Goal: Download file/media

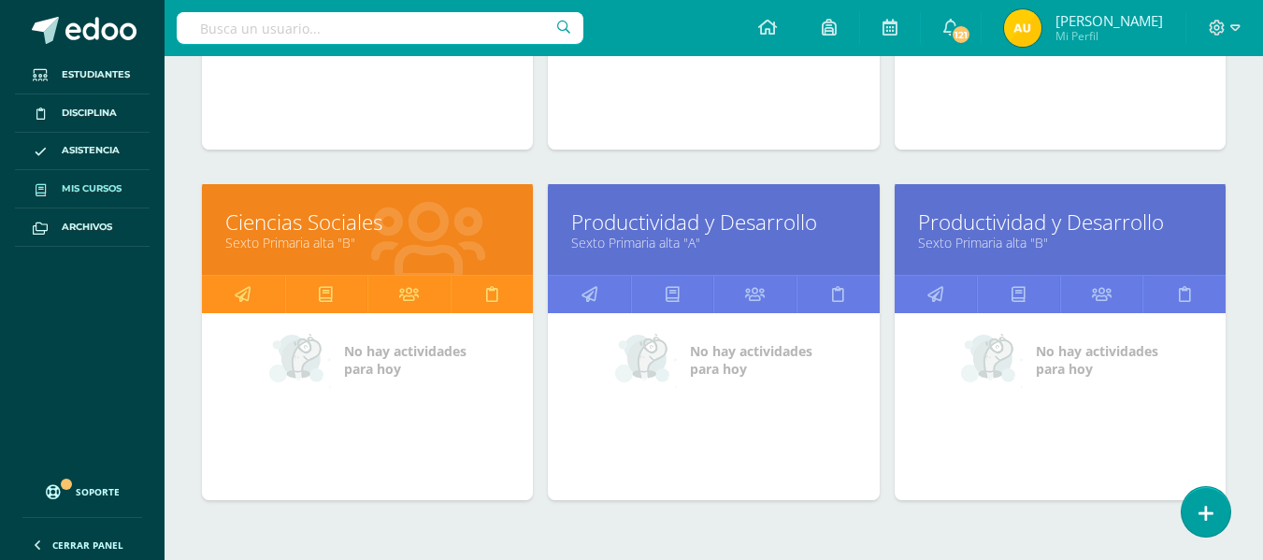
scroll to position [871, 0]
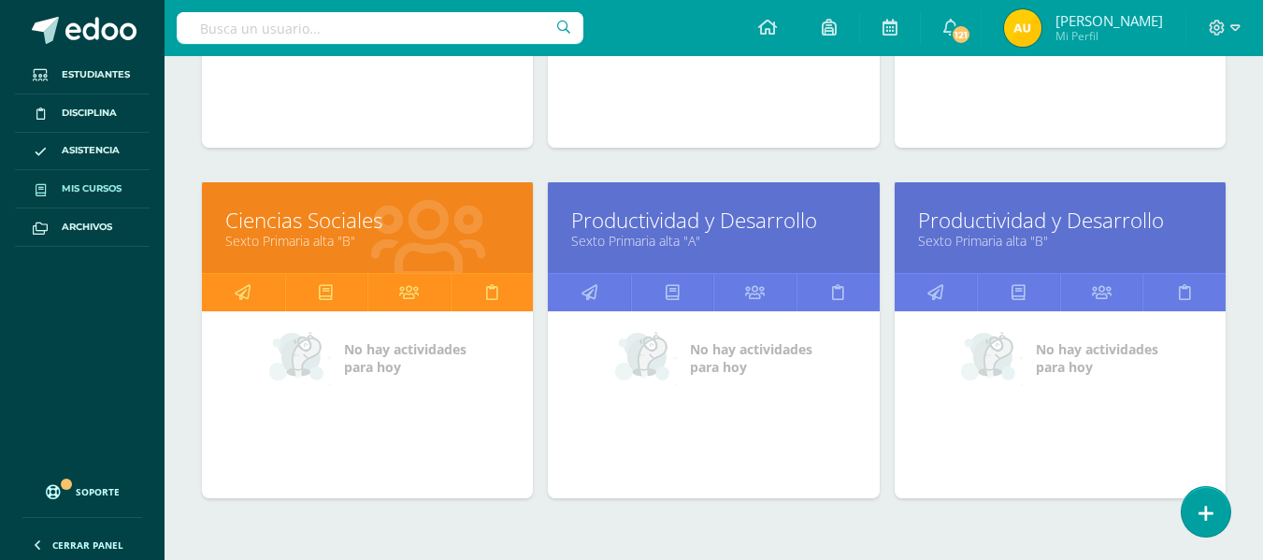
click at [737, 228] on link "Productividad y Desarrollo" at bounding box center [713, 220] width 284 height 29
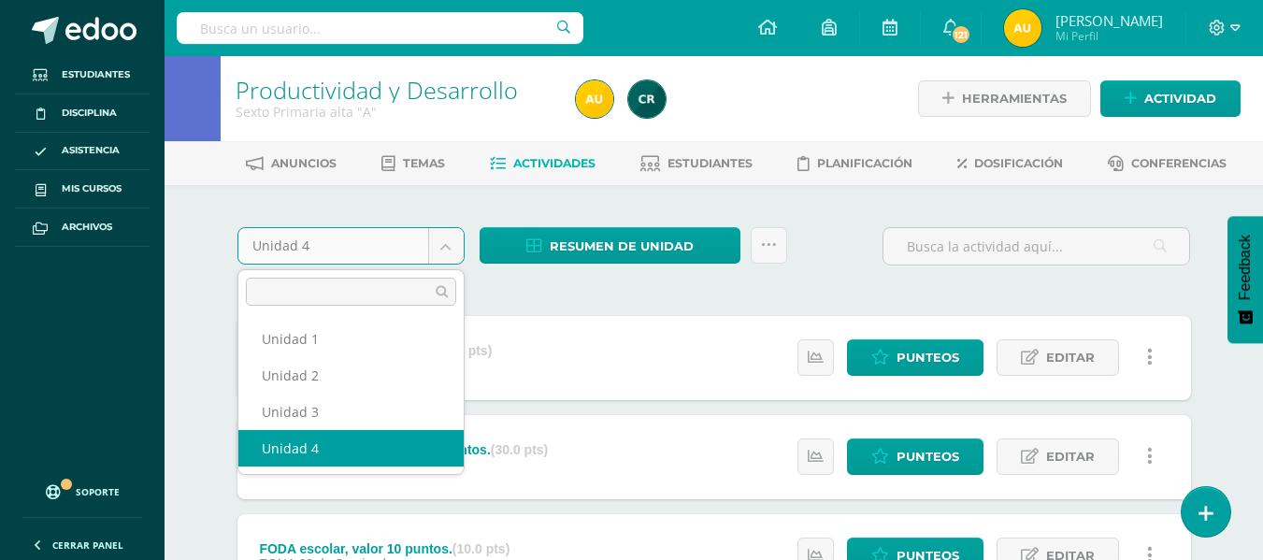
click at [452, 249] on body "Estudiantes Disciplina Asistencia Mis cursos Archivos Soporte Ayuda Reportar un…" at bounding box center [631, 559] width 1263 height 1119
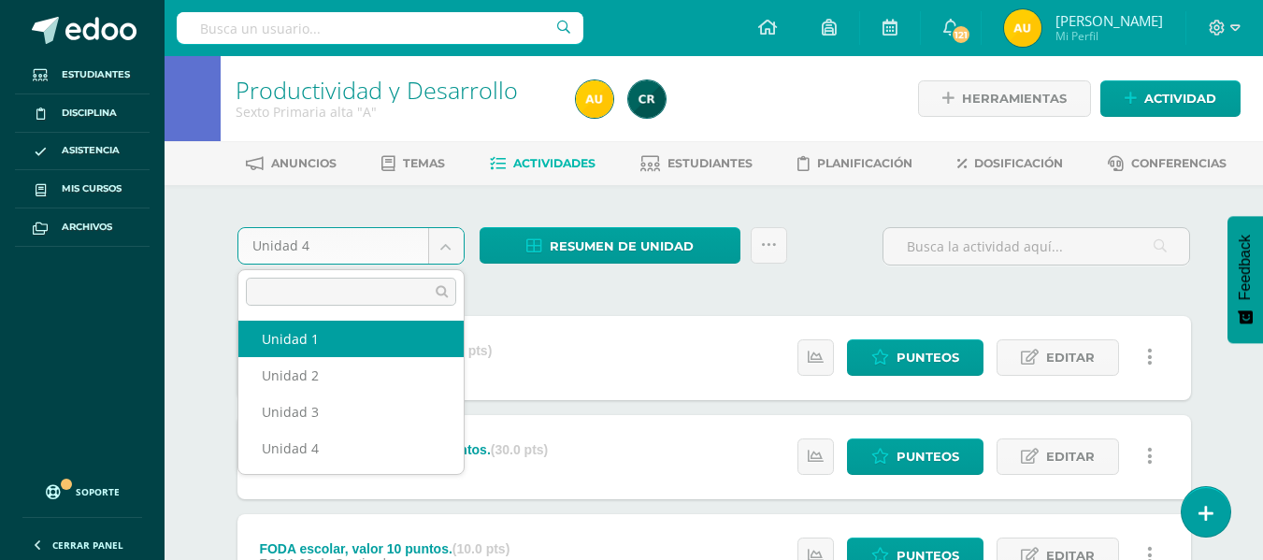
select select "Unidad 1"
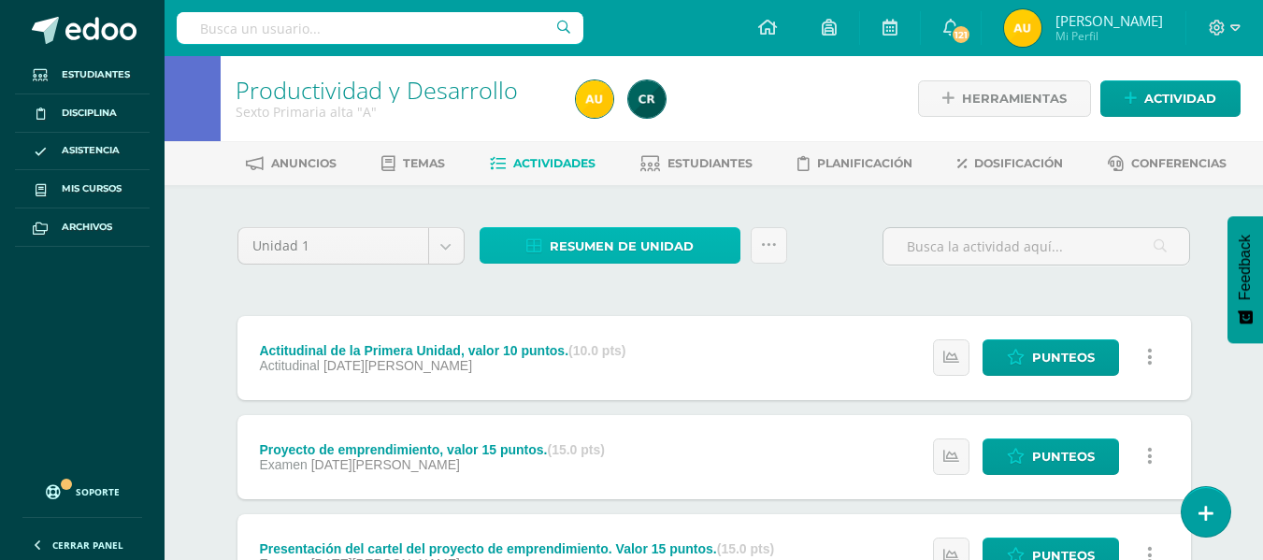
click at [693, 246] on link "Resumen de unidad" at bounding box center [610, 245] width 261 height 36
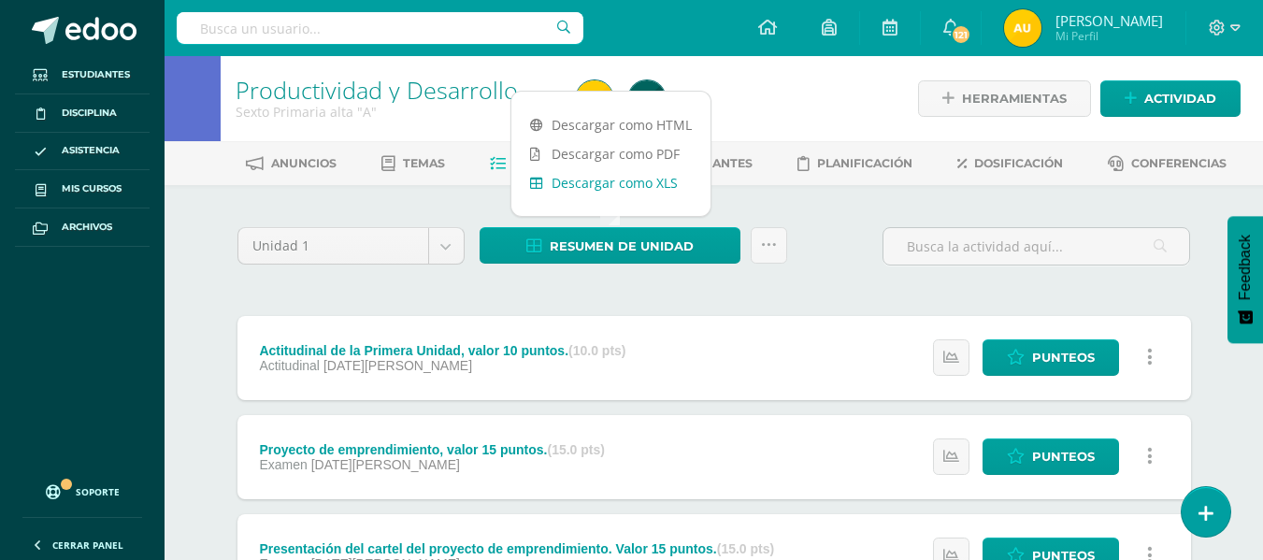
click at [651, 184] on link "Descargar como XLS" at bounding box center [610, 182] width 199 height 29
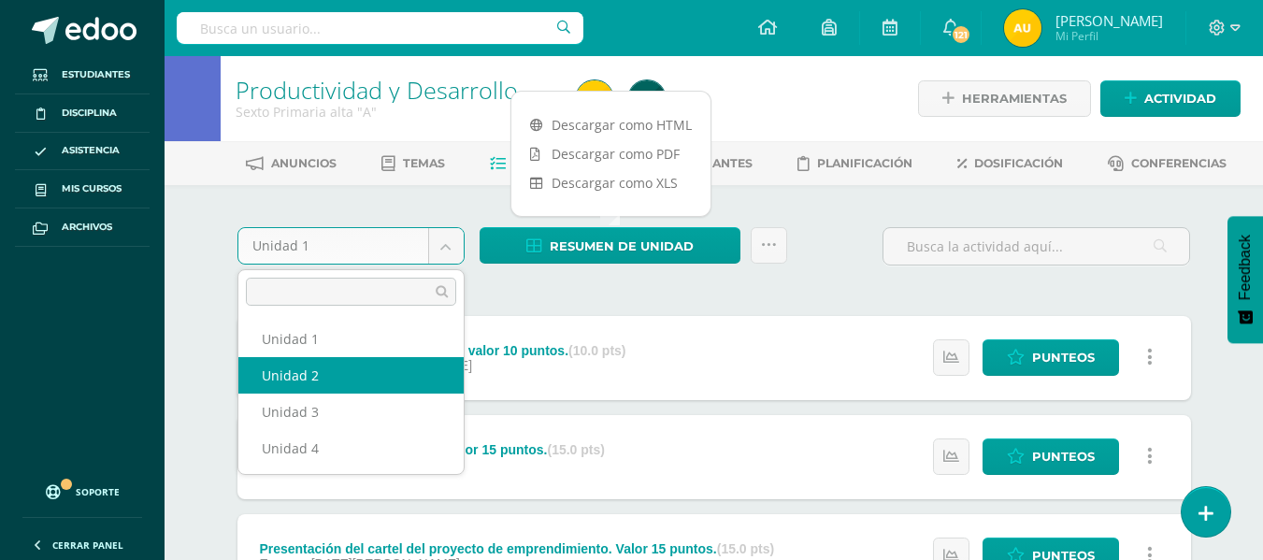
select select "Unidad 2"
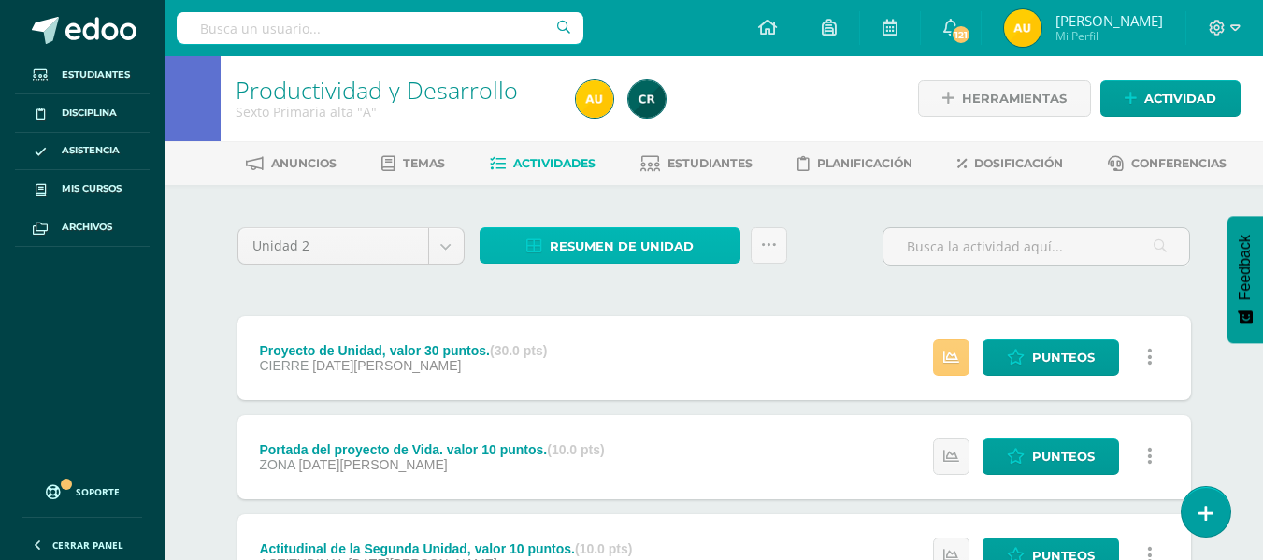
click at [657, 243] on span "Resumen de unidad" at bounding box center [622, 246] width 144 height 35
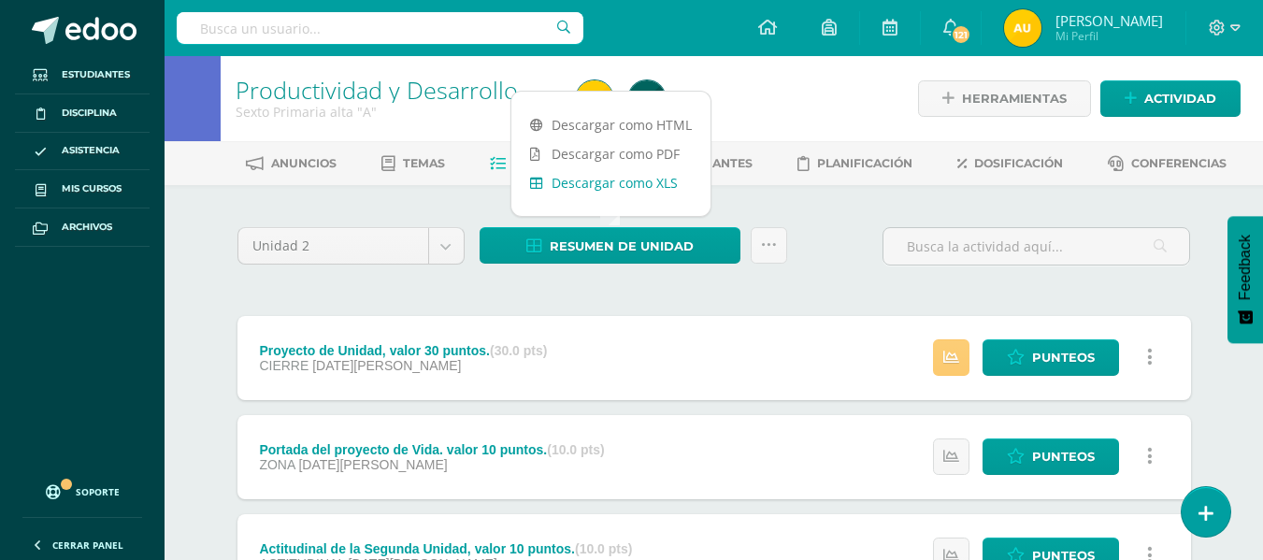
click at [646, 183] on link "Descargar como XLS" at bounding box center [610, 182] width 199 height 29
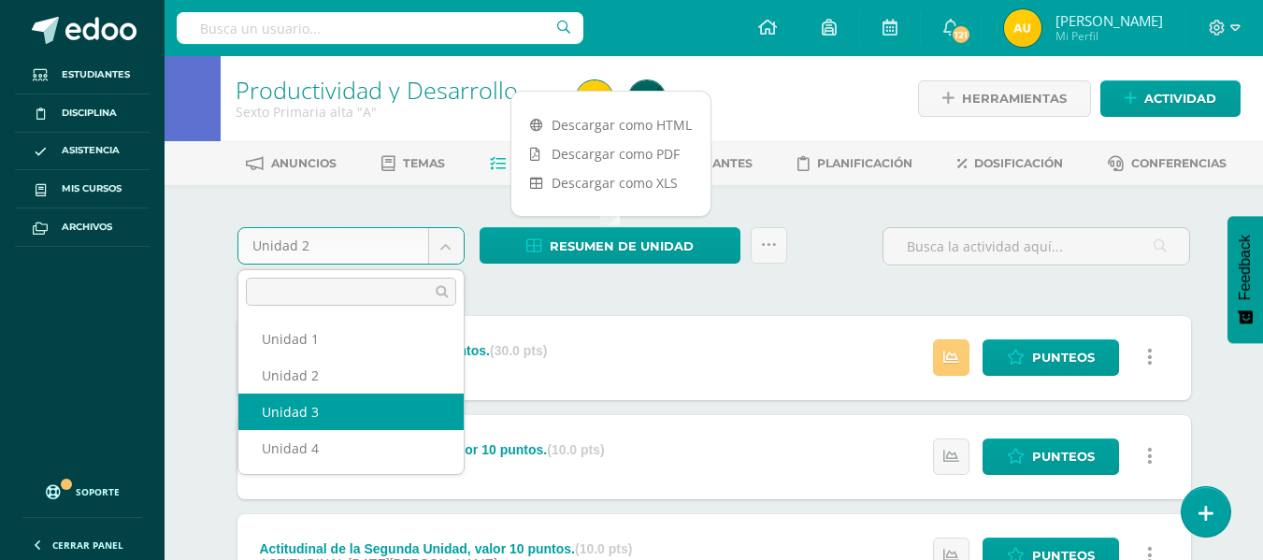
select select "Unidad 3"
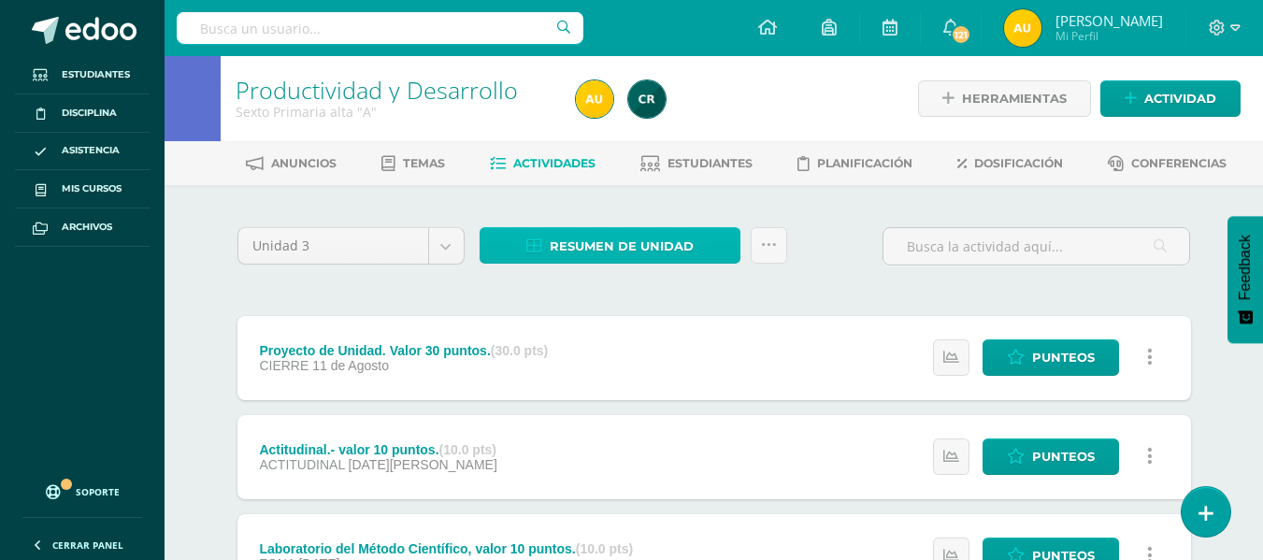
click at [660, 248] on span "Resumen de unidad" at bounding box center [622, 246] width 144 height 35
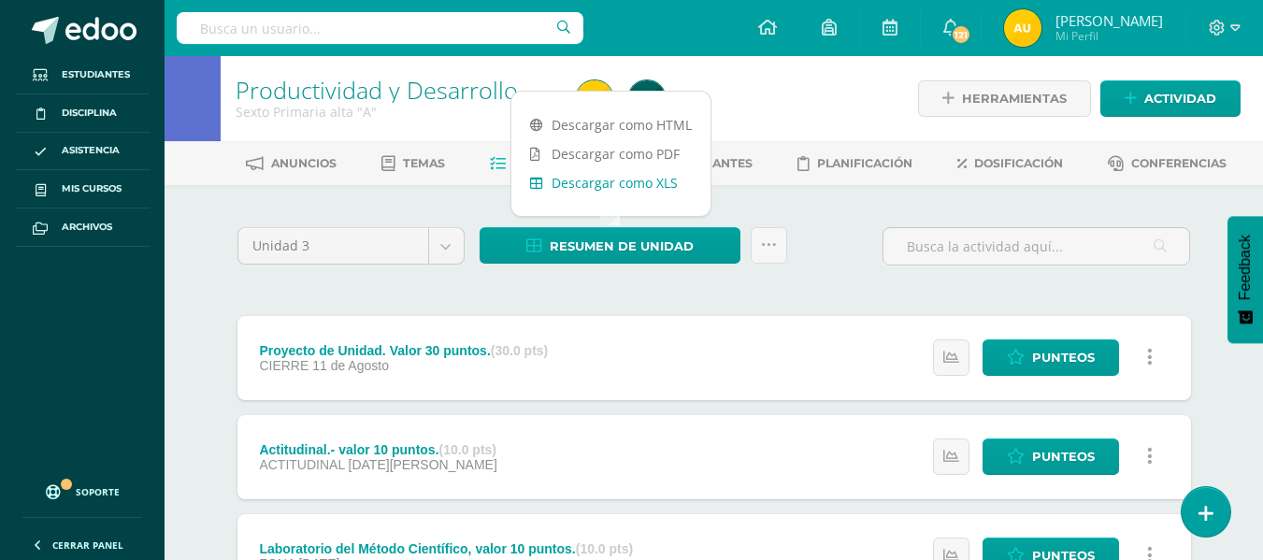
click at [655, 191] on link "Descargar como XLS" at bounding box center [610, 182] width 199 height 29
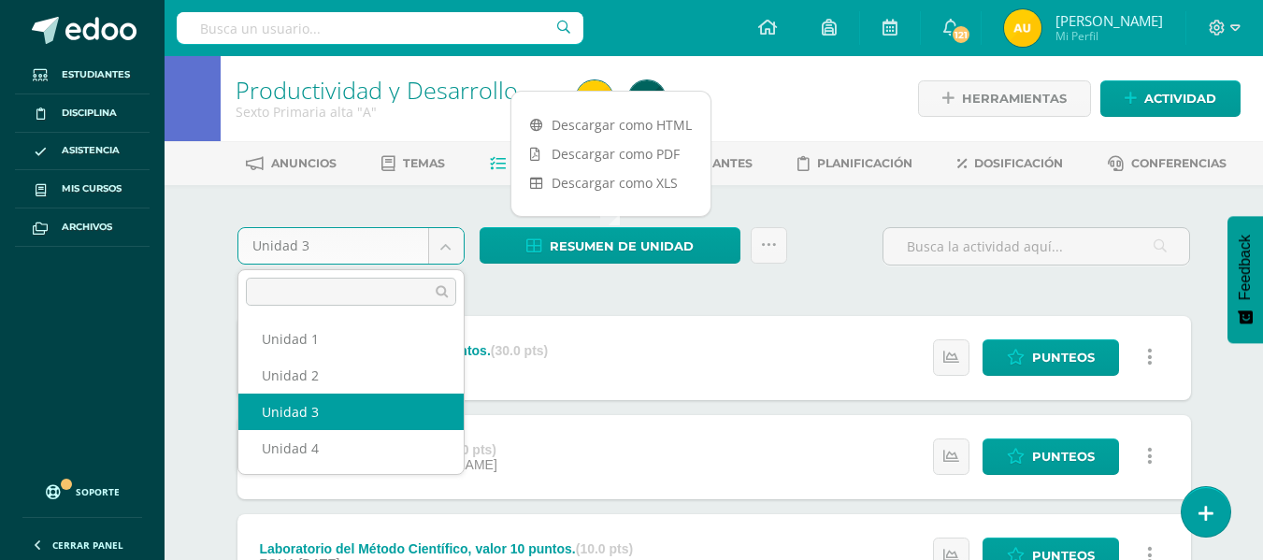
click at [442, 249] on body "Estudiantes Disciplina Asistencia Mis cursos Archivos Soporte Ayuda Reportar un…" at bounding box center [631, 559] width 1263 height 1119
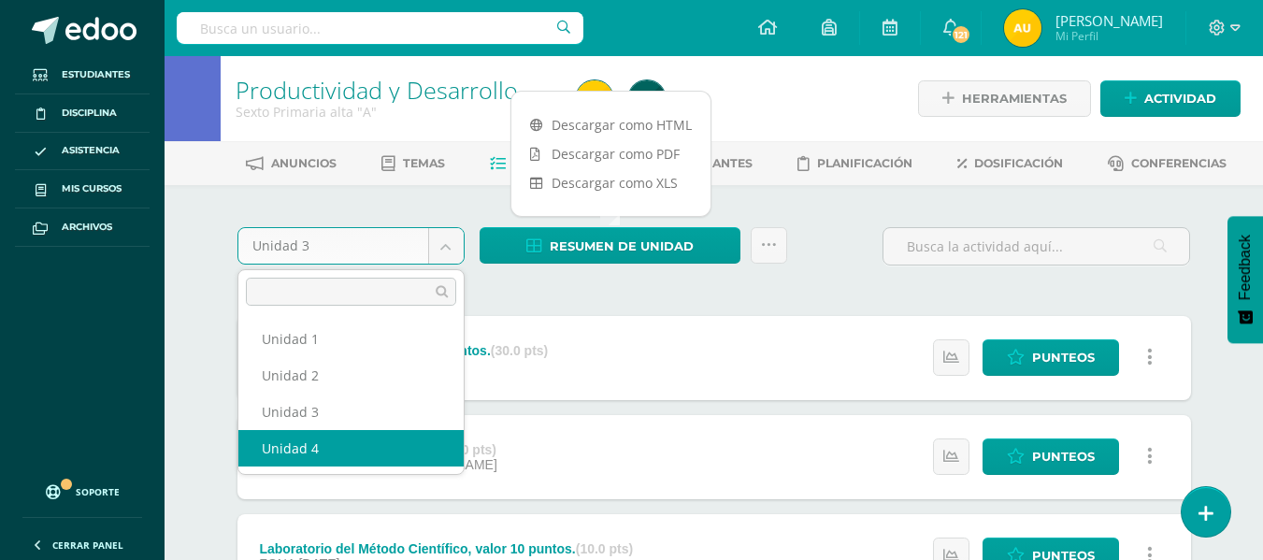
select select "Unidad 4"
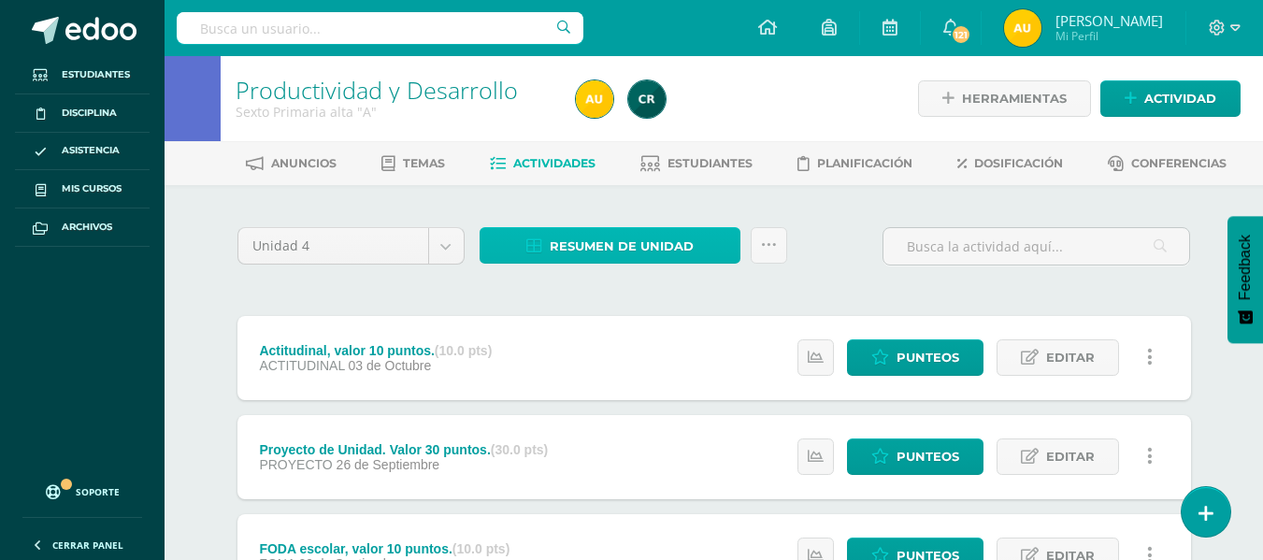
click at [691, 258] on span "Resumen de unidad" at bounding box center [622, 246] width 144 height 35
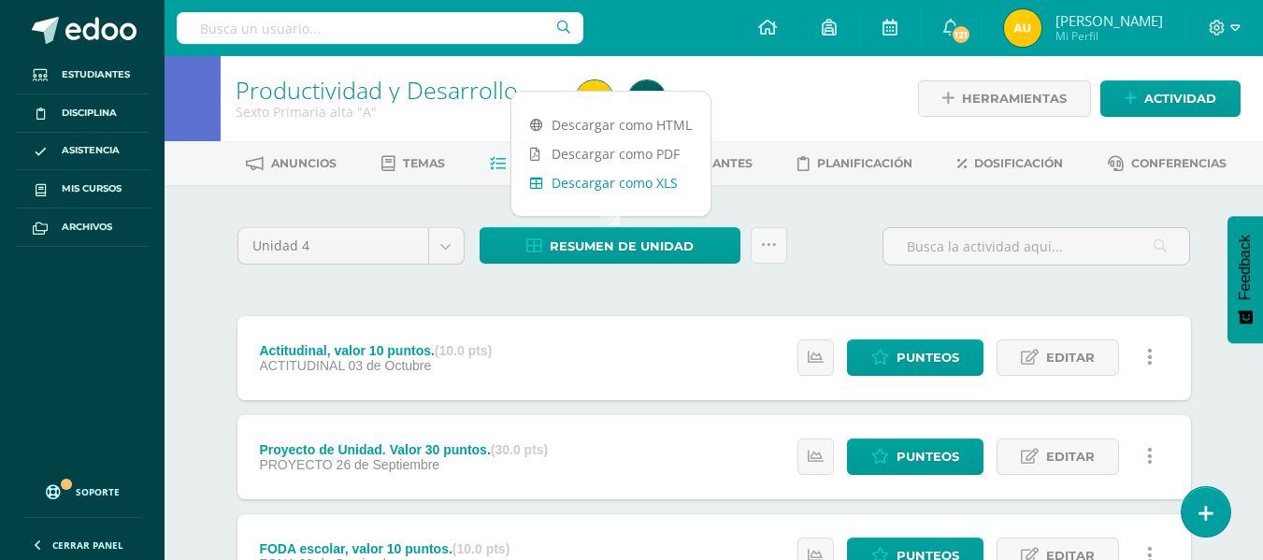
click at [653, 184] on link "Descargar como XLS" at bounding box center [610, 182] width 199 height 29
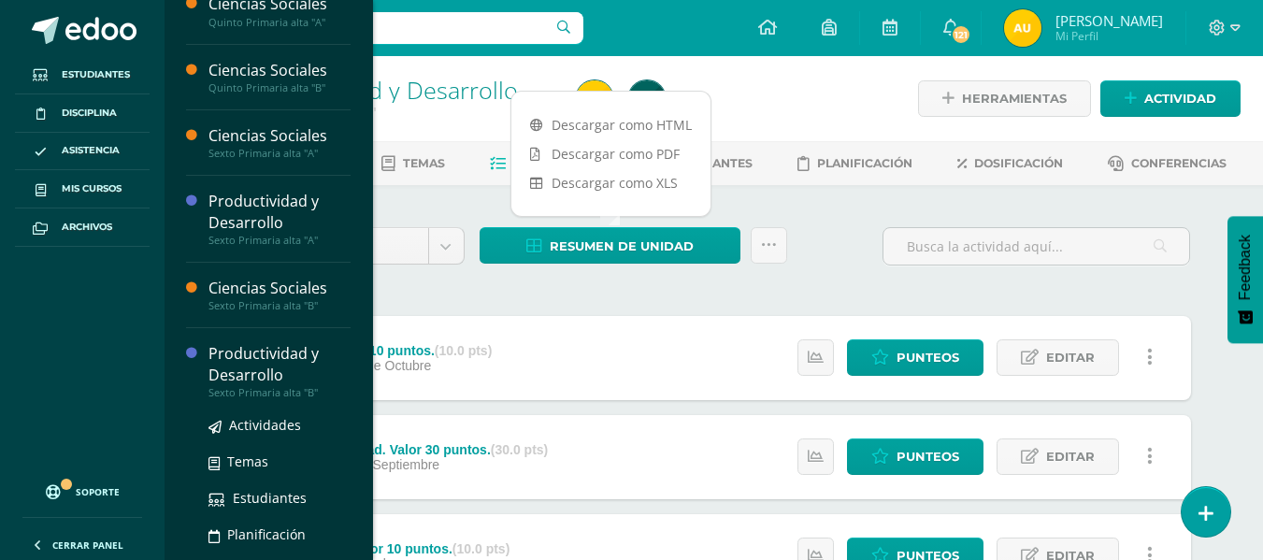
scroll to position [283, 0]
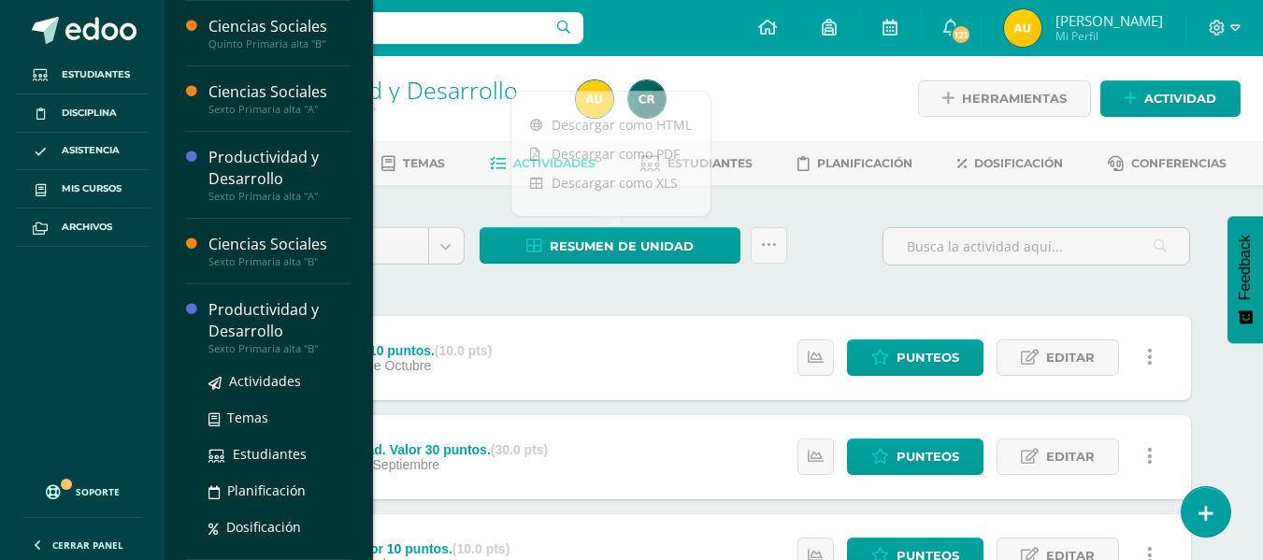
click at [256, 313] on div "Productividad y Desarrollo" at bounding box center [279, 320] width 142 height 43
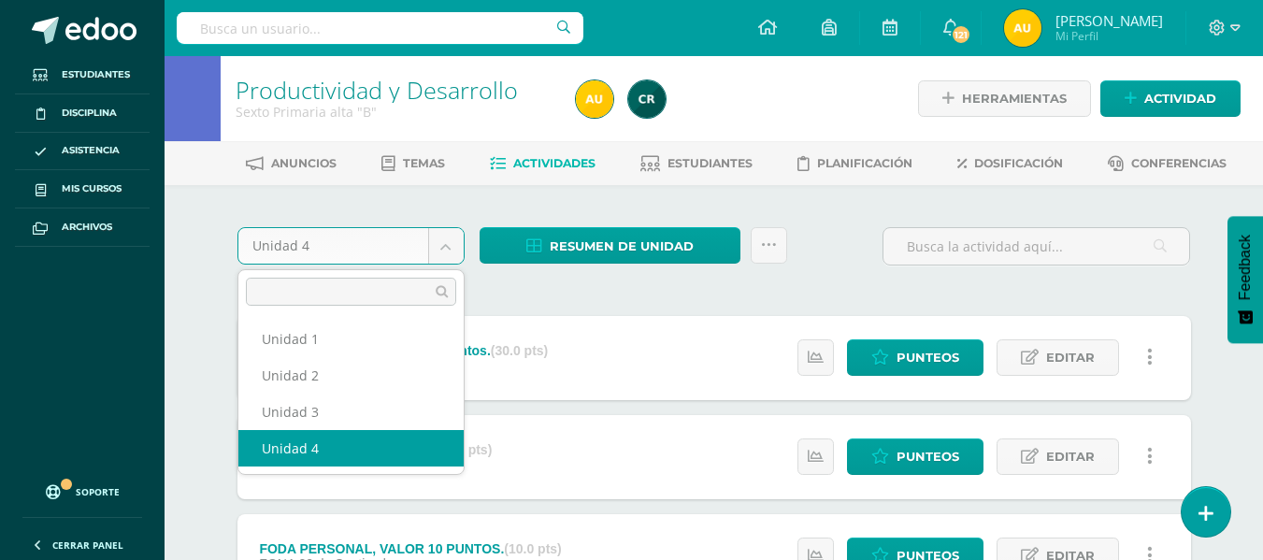
click at [448, 246] on body "Estudiantes Disciplina Asistencia Mis cursos Archivos Soporte Ayuda Reportar un…" at bounding box center [631, 559] width 1263 height 1119
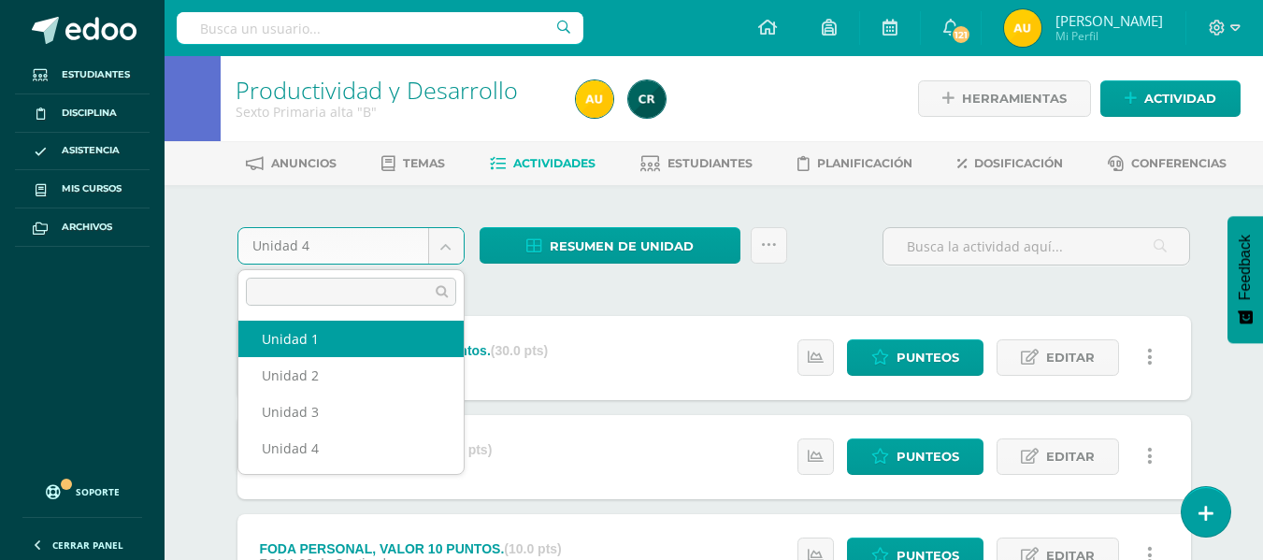
select select "Unidad 1"
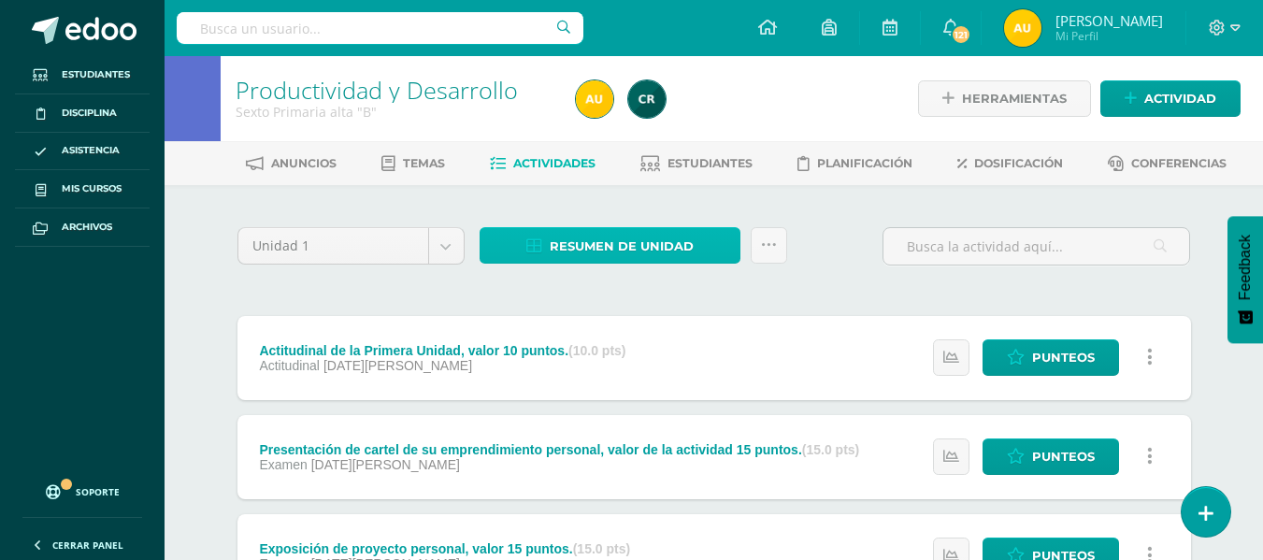
click at [653, 242] on span "Resumen de unidad" at bounding box center [622, 246] width 144 height 35
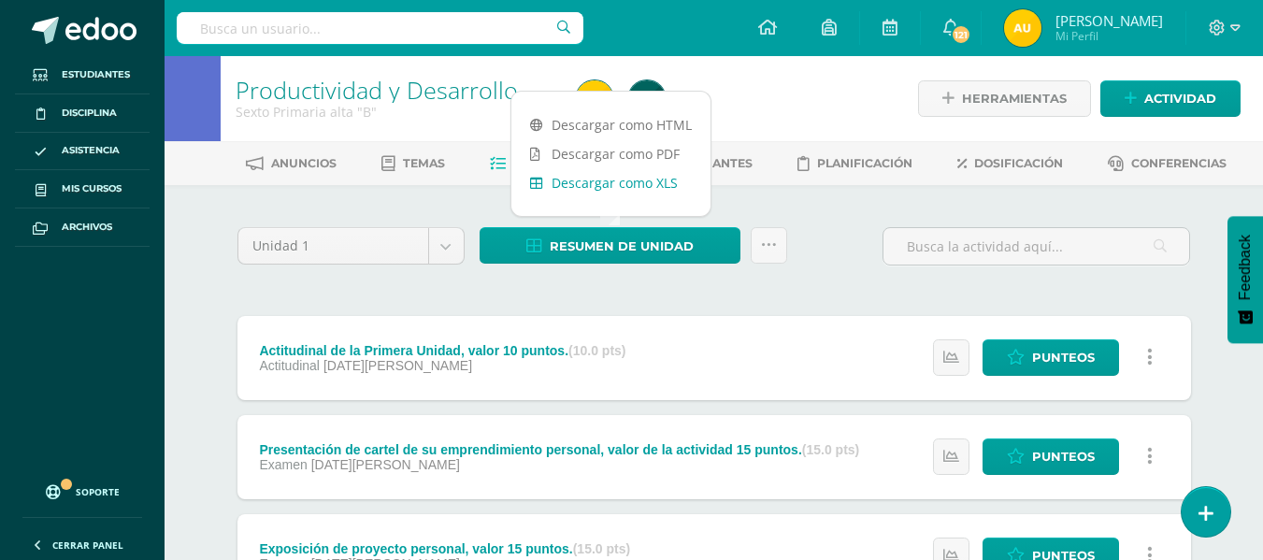
click at [635, 178] on link "Descargar como XLS" at bounding box center [610, 182] width 199 height 29
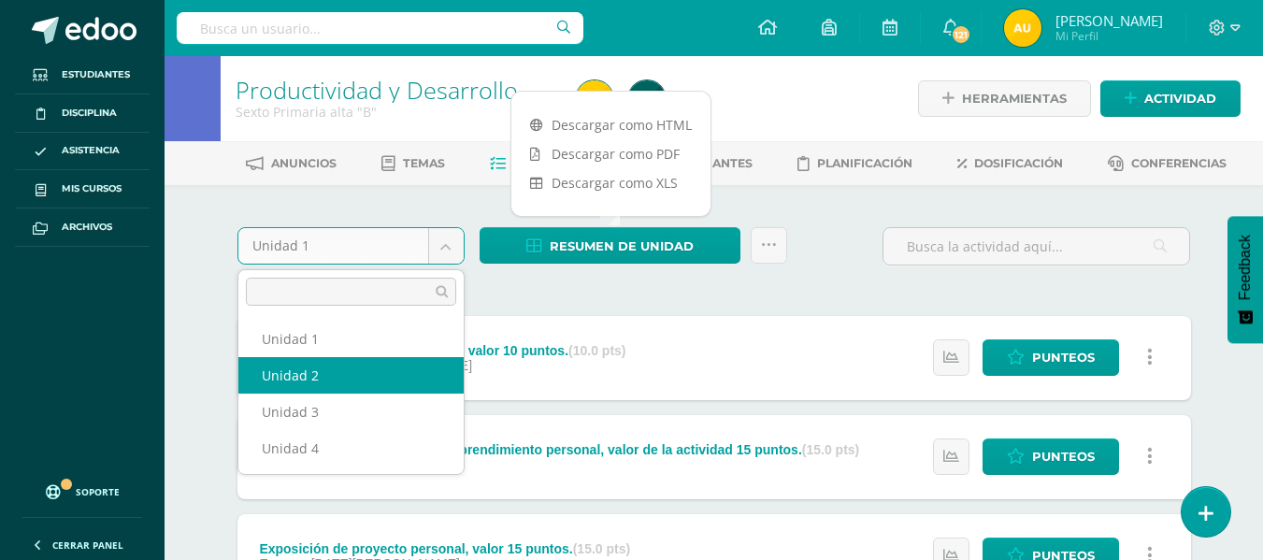
select select "Unidad 2"
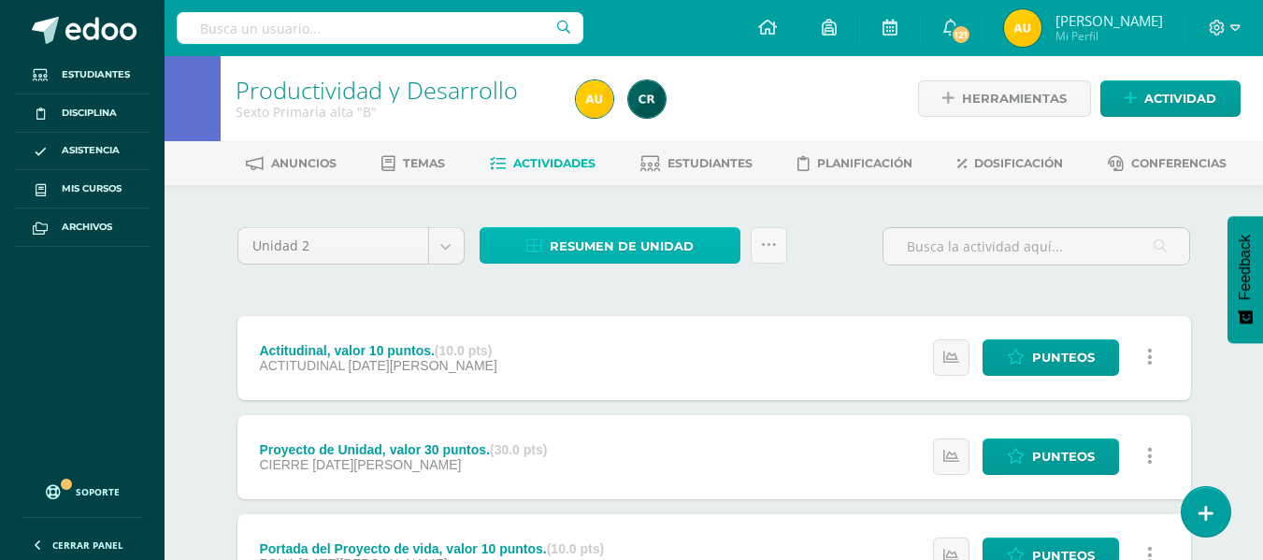
click at [693, 235] on link "Resumen de unidad" at bounding box center [610, 245] width 261 height 36
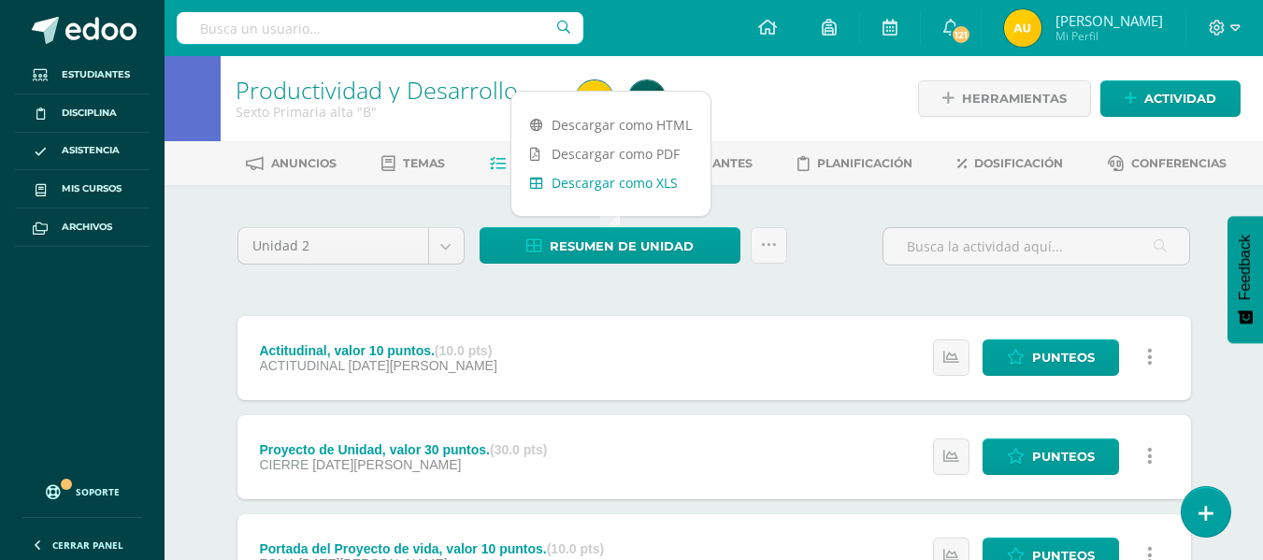
click at [652, 180] on link "Descargar como XLS" at bounding box center [610, 182] width 199 height 29
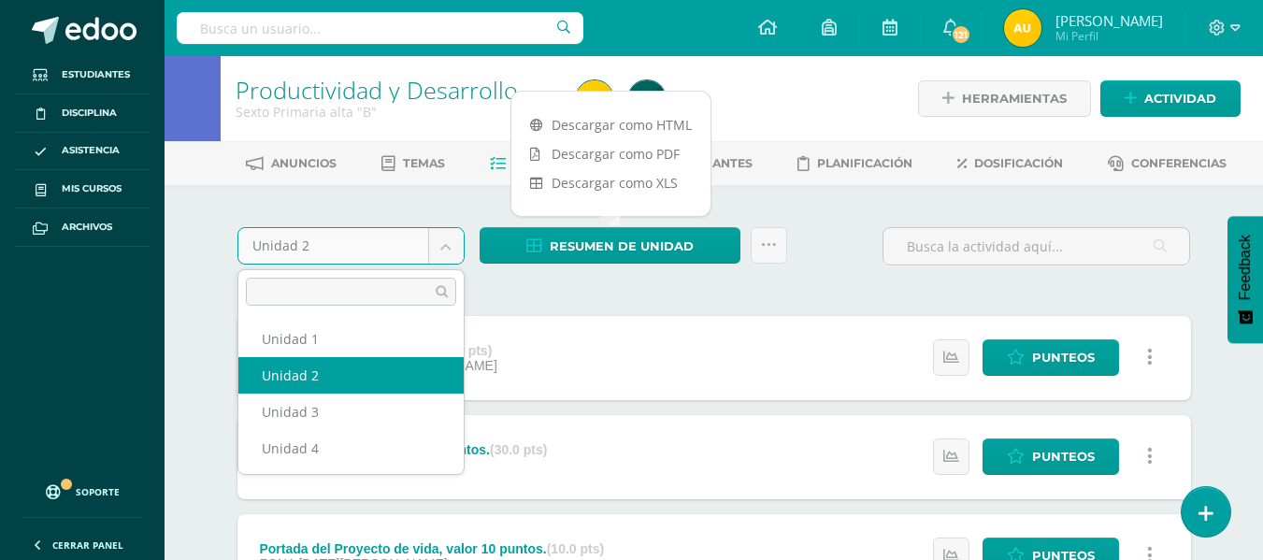
click at [452, 248] on body "Estudiantes Disciplina Asistencia Mis cursos Archivos Soporte Ayuda Reportar un…" at bounding box center [631, 559] width 1263 height 1119
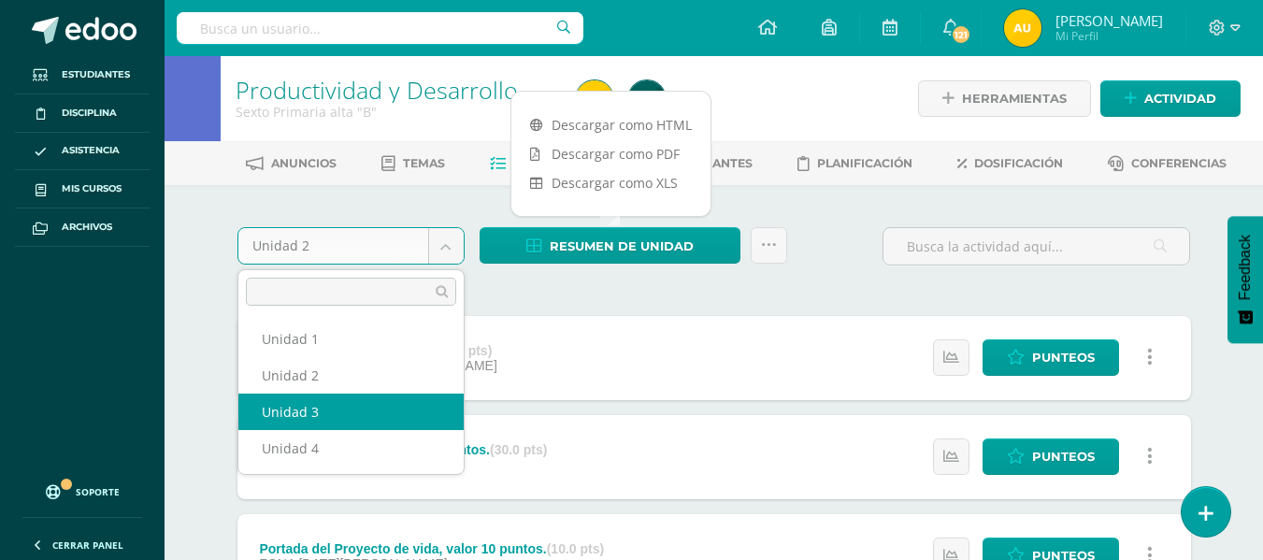
select select "Unidad 3"
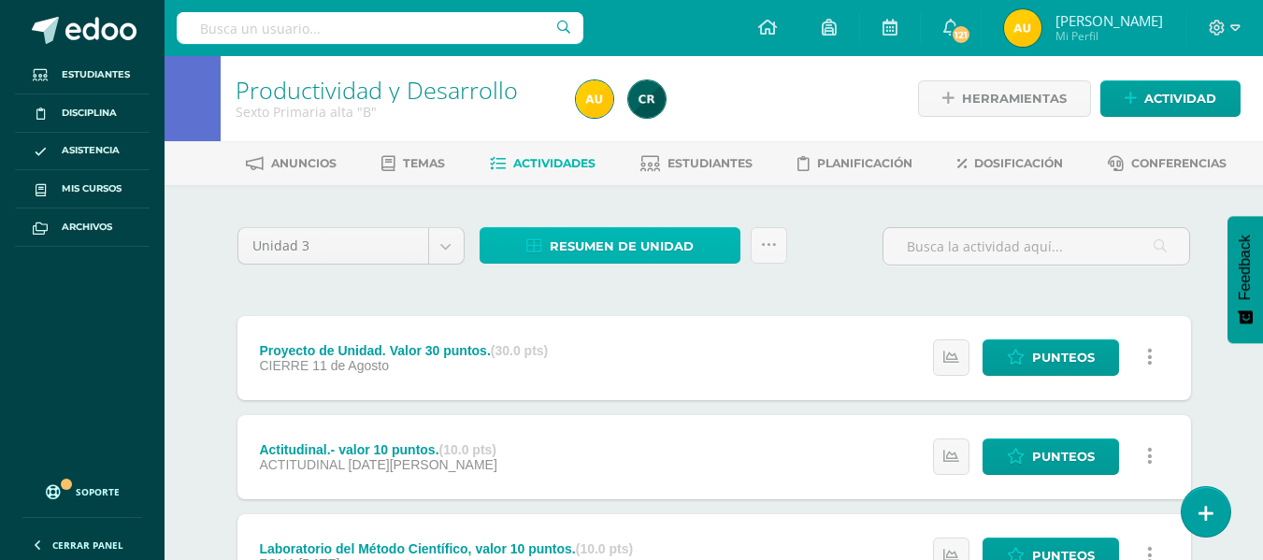
click at [626, 239] on span "Resumen de unidad" at bounding box center [622, 246] width 144 height 35
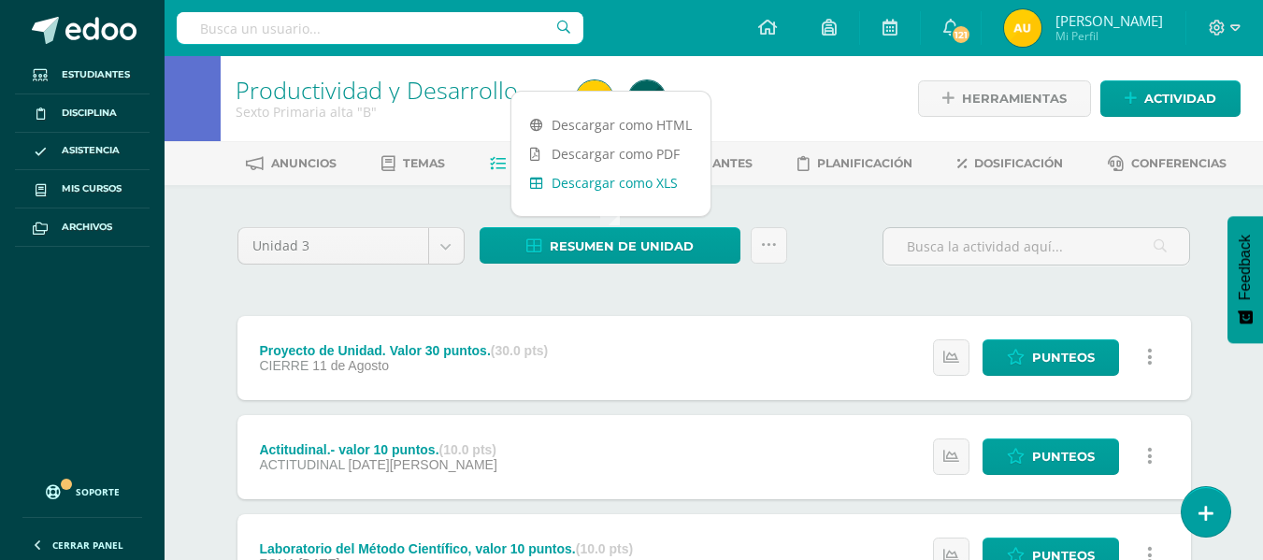
click at [632, 194] on link "Descargar como XLS" at bounding box center [610, 182] width 199 height 29
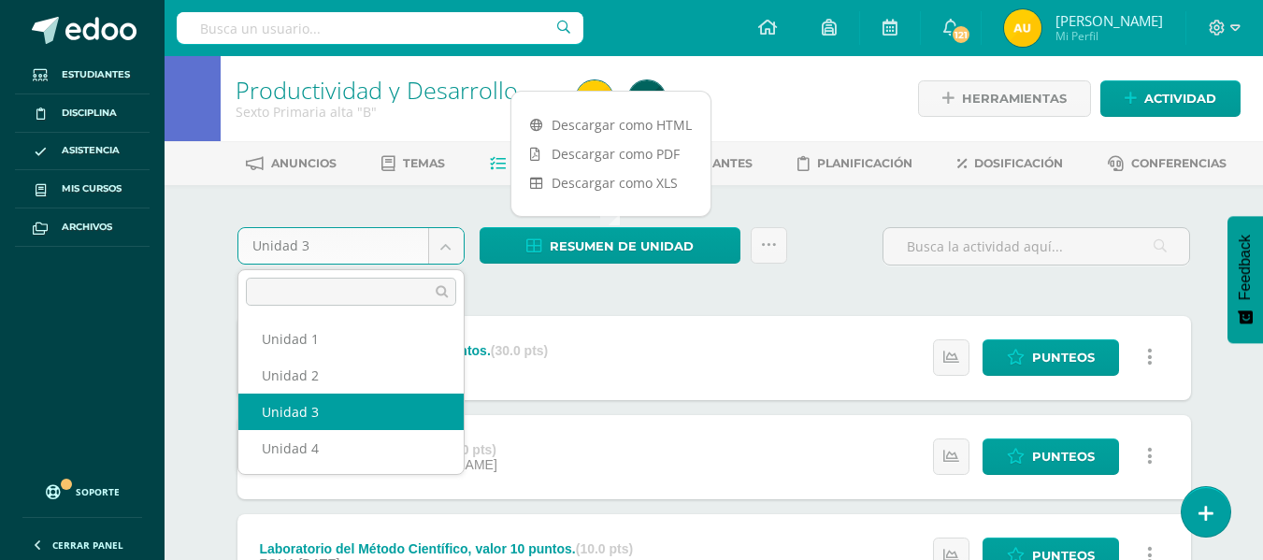
click at [450, 237] on body "Estudiantes Disciplina Asistencia Mis cursos Archivos Soporte Ayuda Reportar un…" at bounding box center [631, 559] width 1263 height 1119
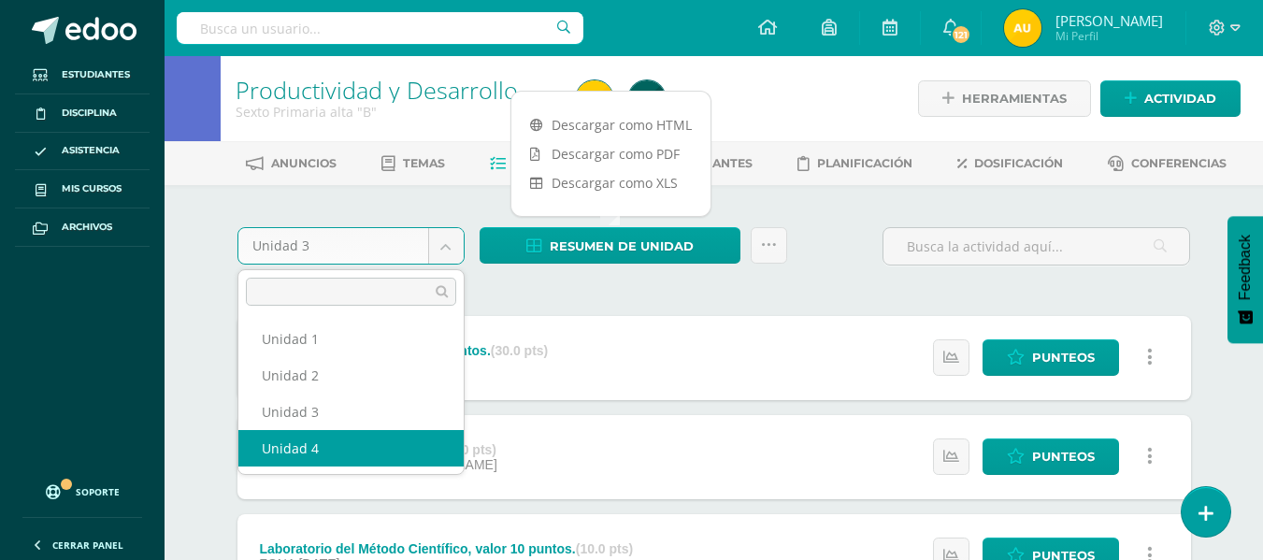
select select "Unidad 4"
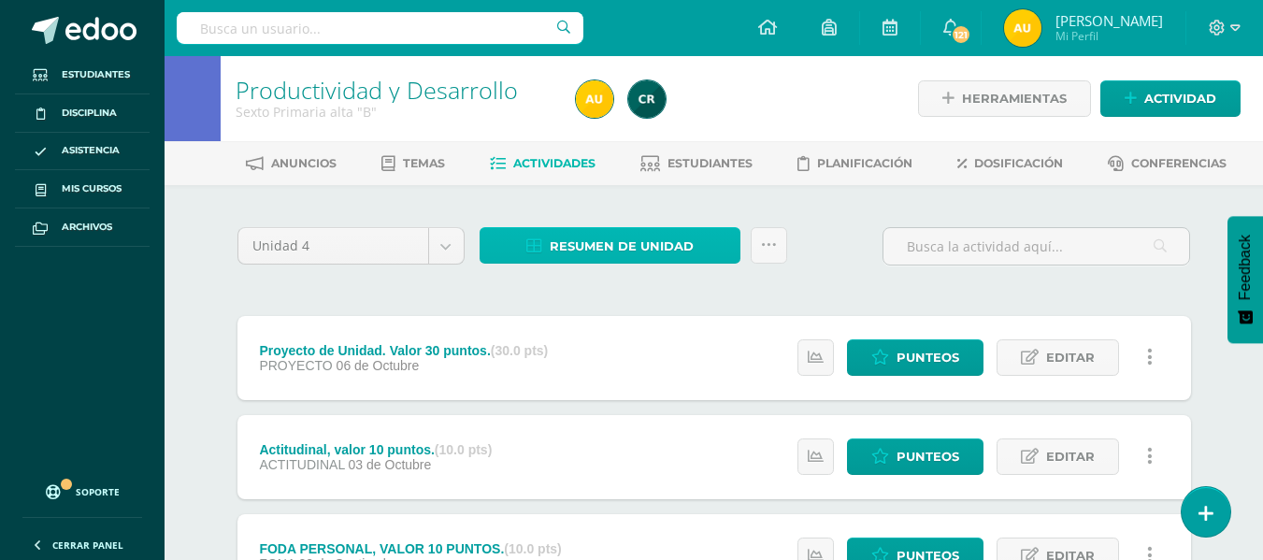
click at [648, 241] on span "Resumen de unidad" at bounding box center [622, 246] width 144 height 35
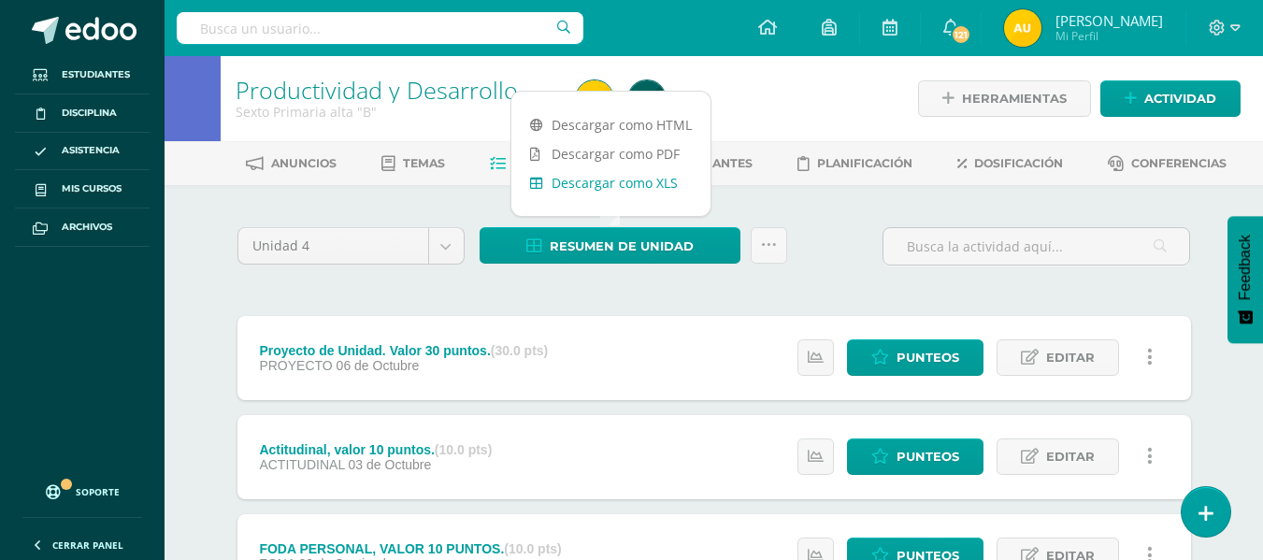
click at [640, 183] on link "Descargar como XLS" at bounding box center [610, 182] width 199 height 29
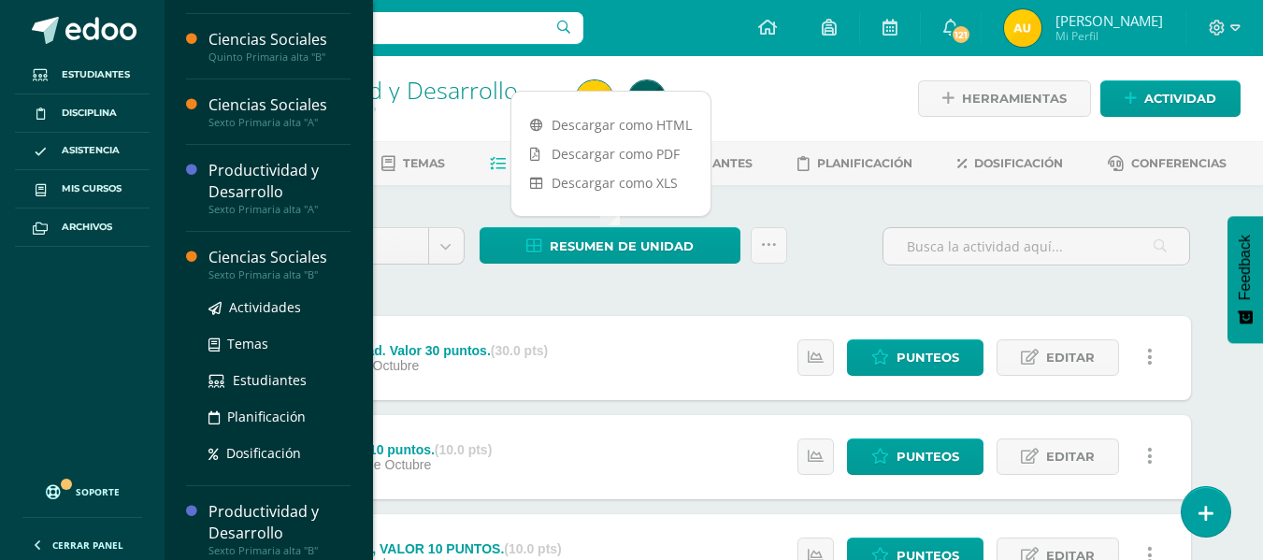
scroll to position [283, 0]
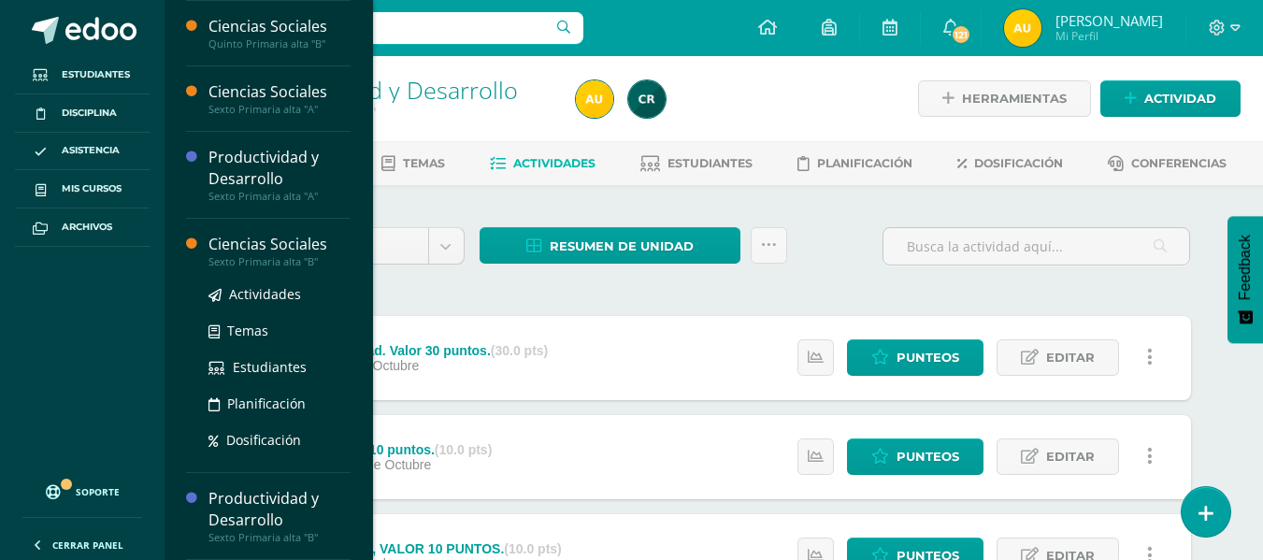
click at [285, 245] on div "Ciencias Sociales" at bounding box center [279, 245] width 142 height 22
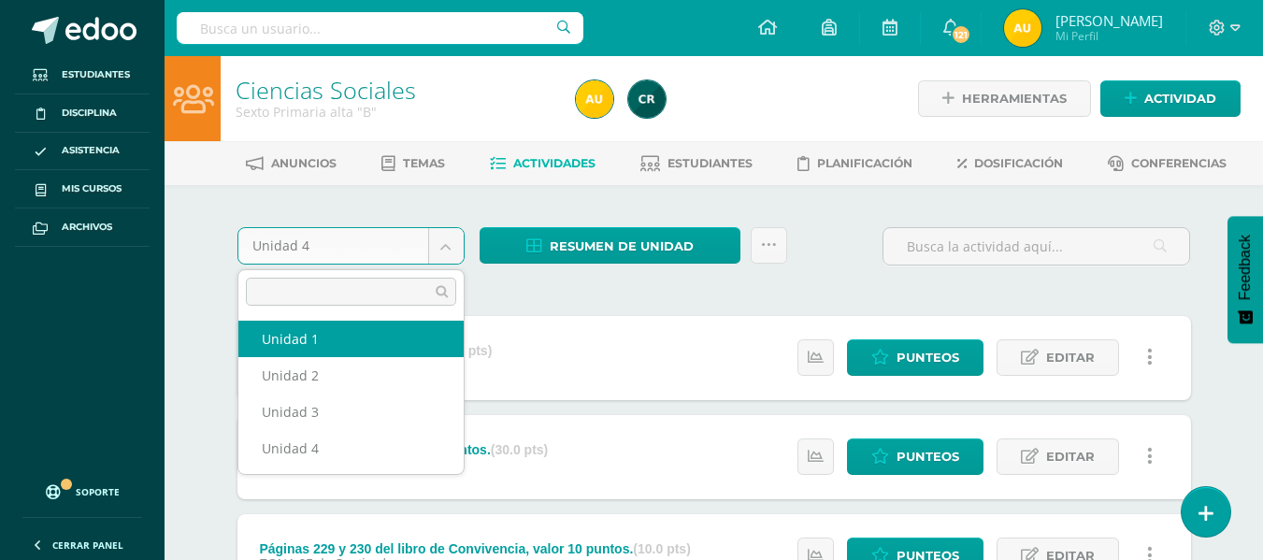
select select "Unidad 1"
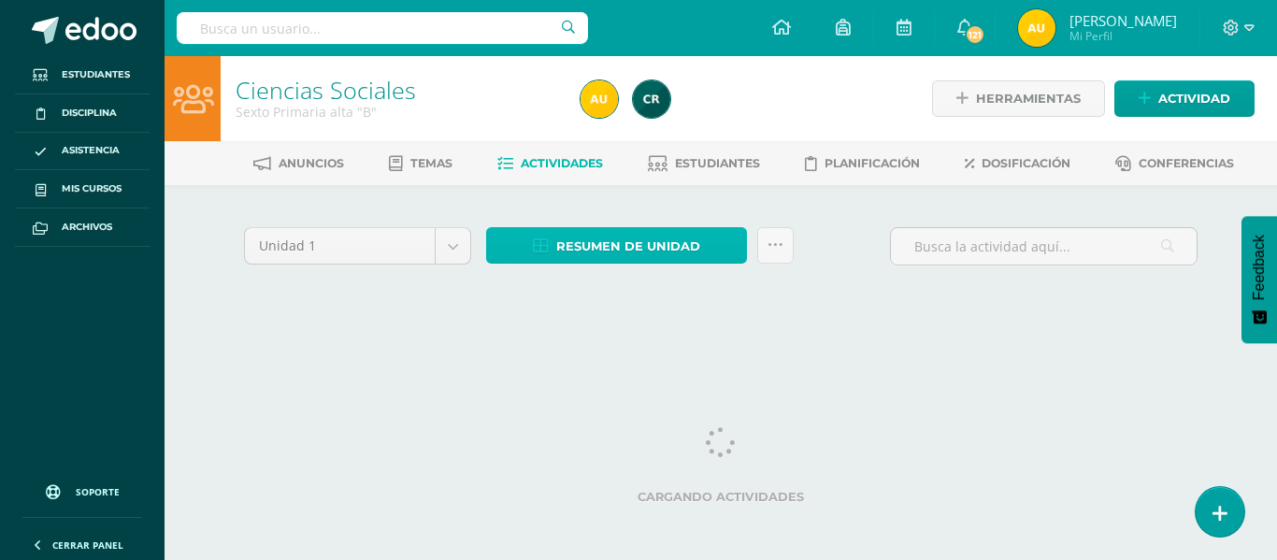
click at [606, 251] on span "Resumen de unidad" at bounding box center [628, 246] width 144 height 35
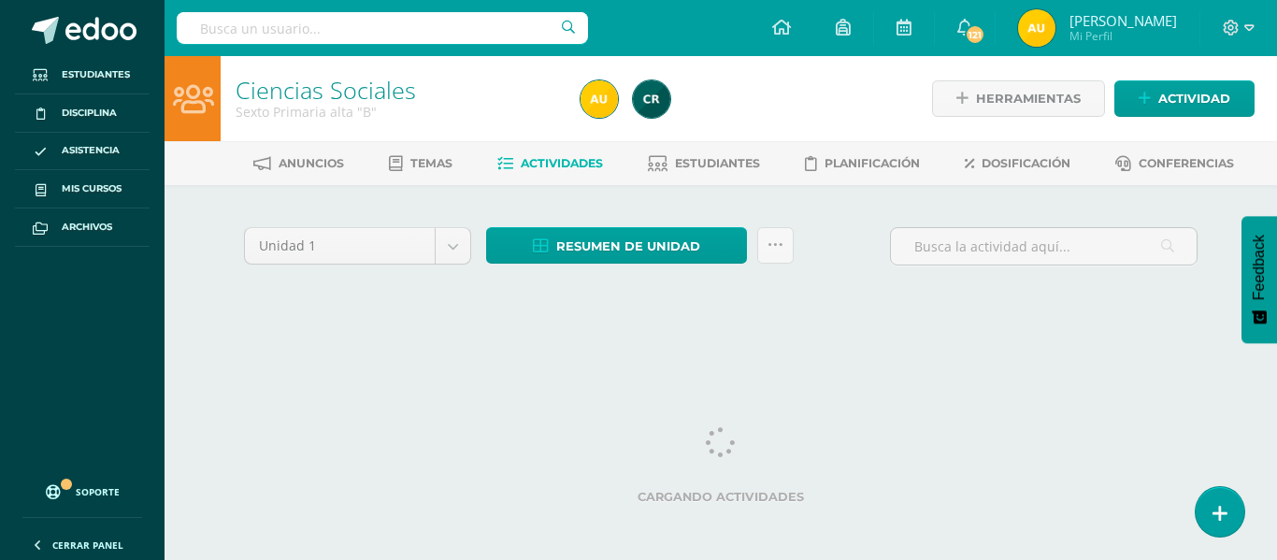
click at [615, 181] on div "Anuncios Temas Actividades Estudiantes Planificación Dosificación Conferencias" at bounding box center [743, 163] width 1157 height 44
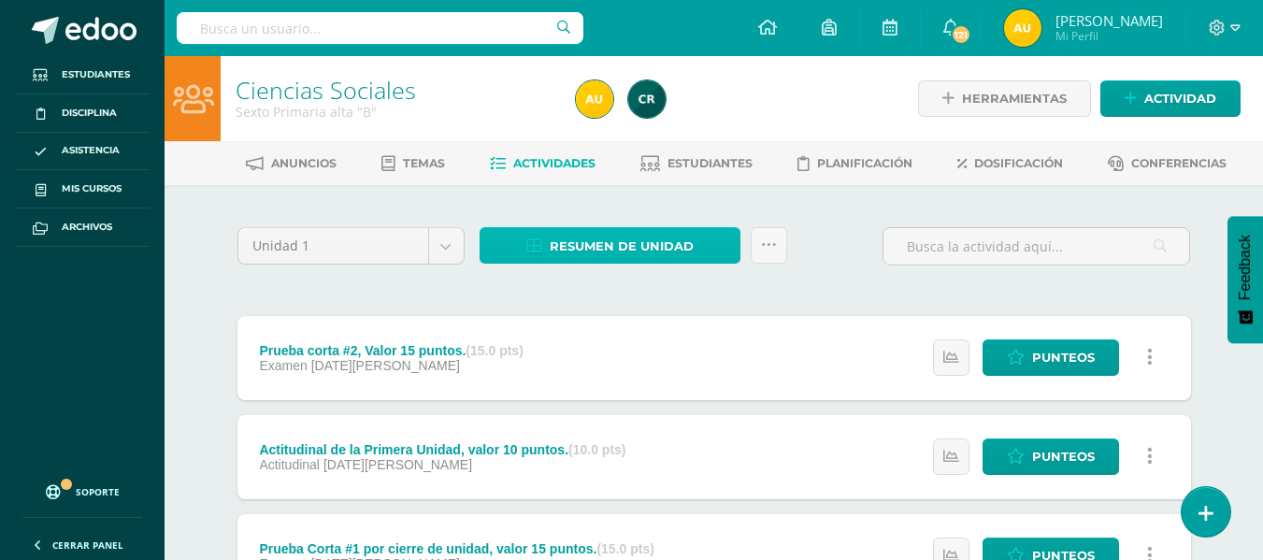
click at [624, 248] on span "Resumen de unidad" at bounding box center [622, 246] width 144 height 35
click at [716, 251] on link "Resumen de unidad" at bounding box center [610, 245] width 261 height 36
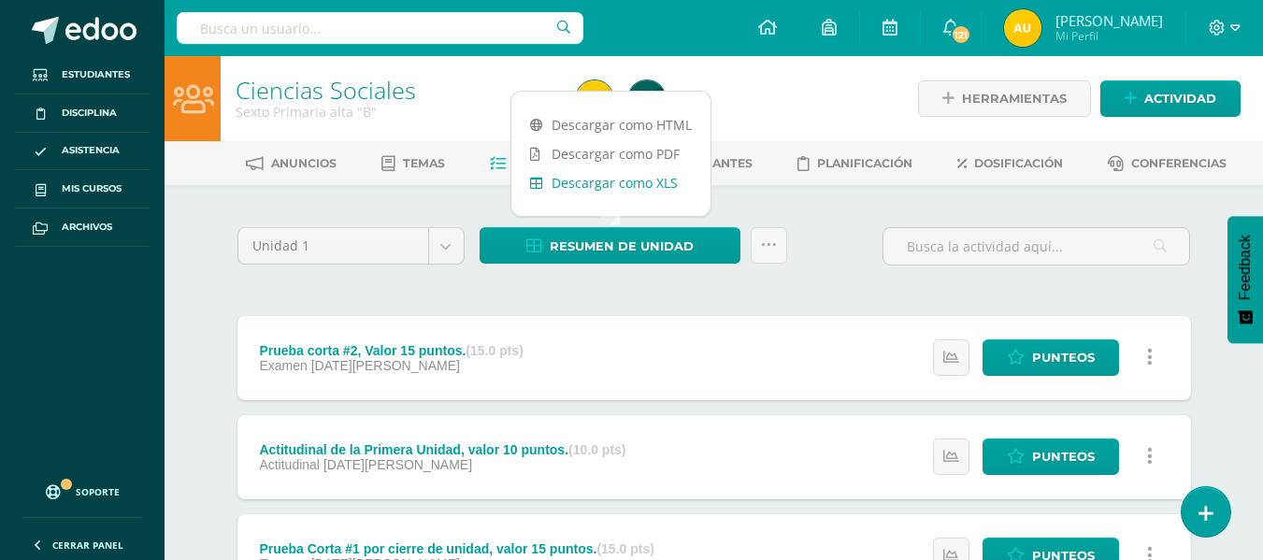
click at [657, 181] on link "Descargar como XLS" at bounding box center [610, 182] width 199 height 29
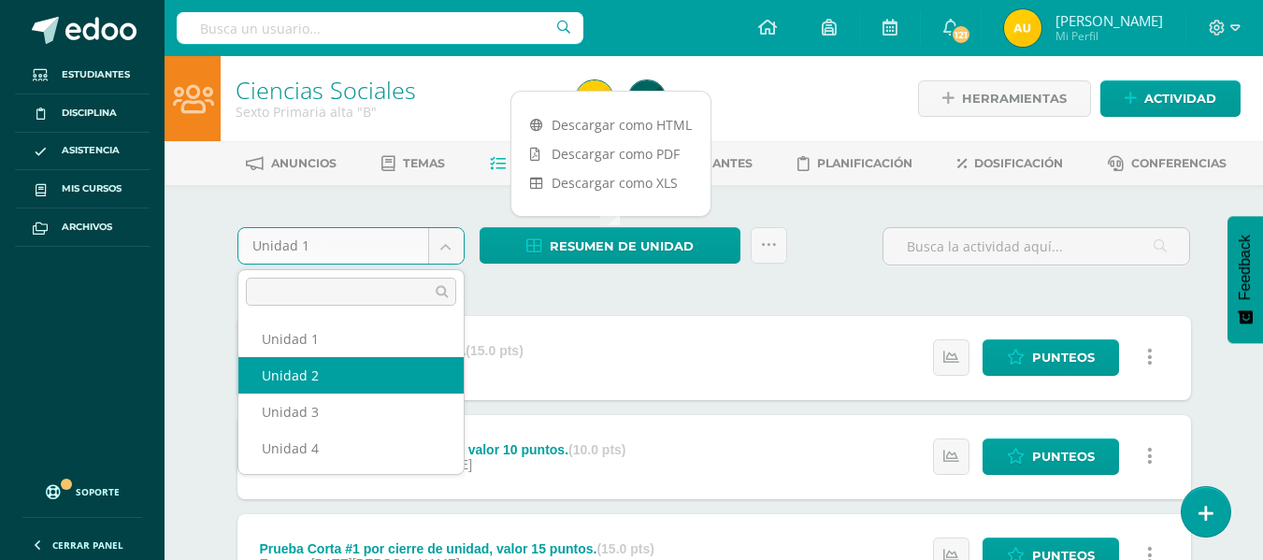
select select "Unidad 2"
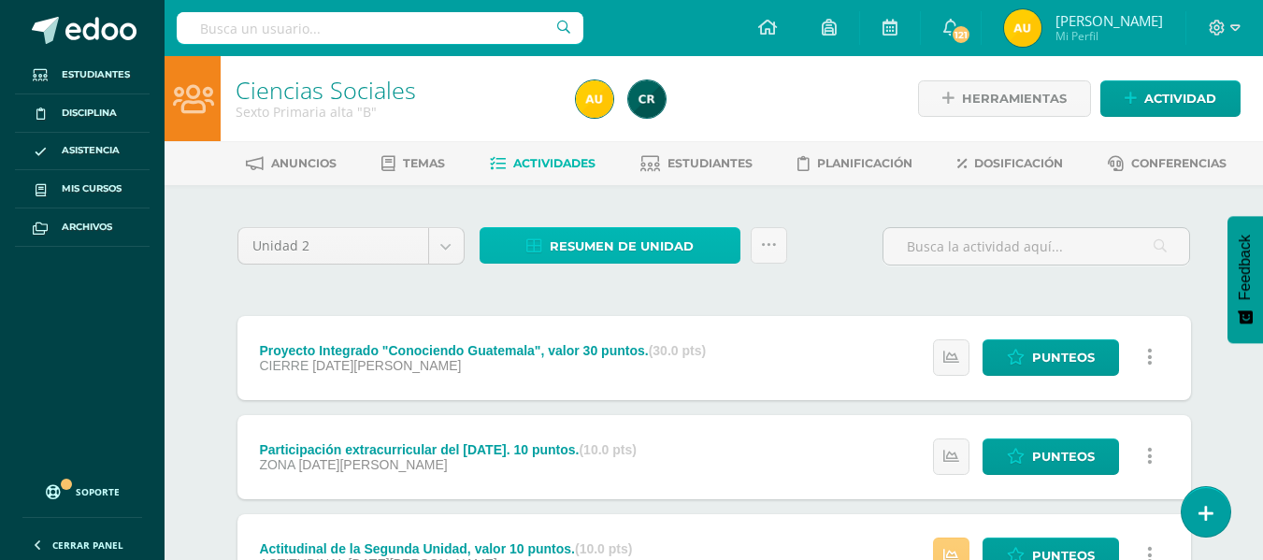
click at [628, 243] on span "Resumen de unidad" at bounding box center [622, 246] width 144 height 35
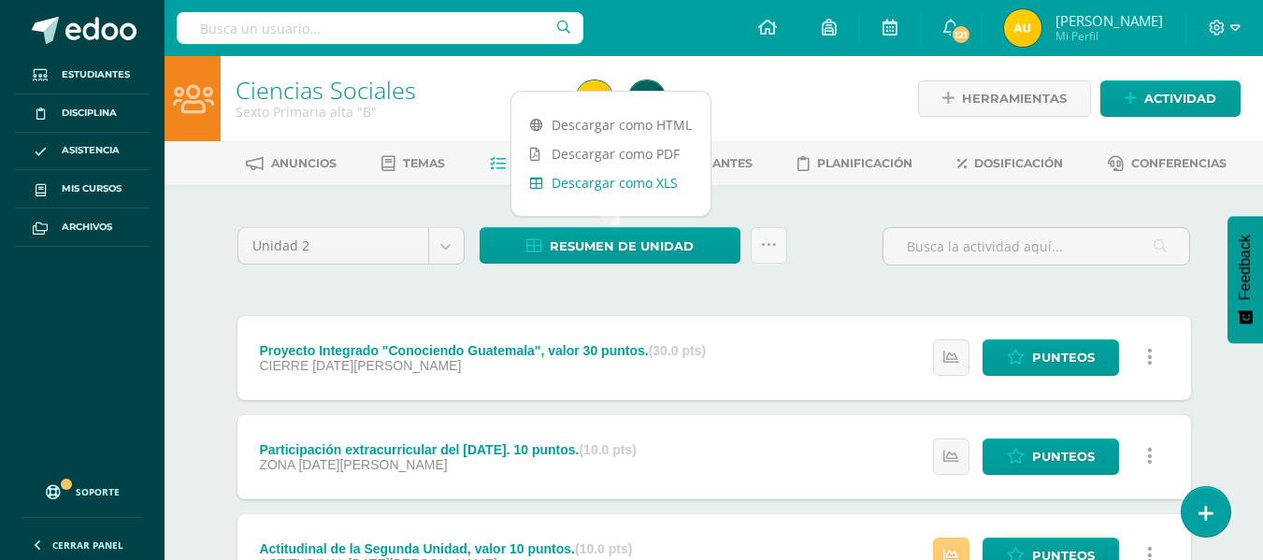
click at [632, 179] on link "Descargar como XLS" at bounding box center [610, 182] width 199 height 29
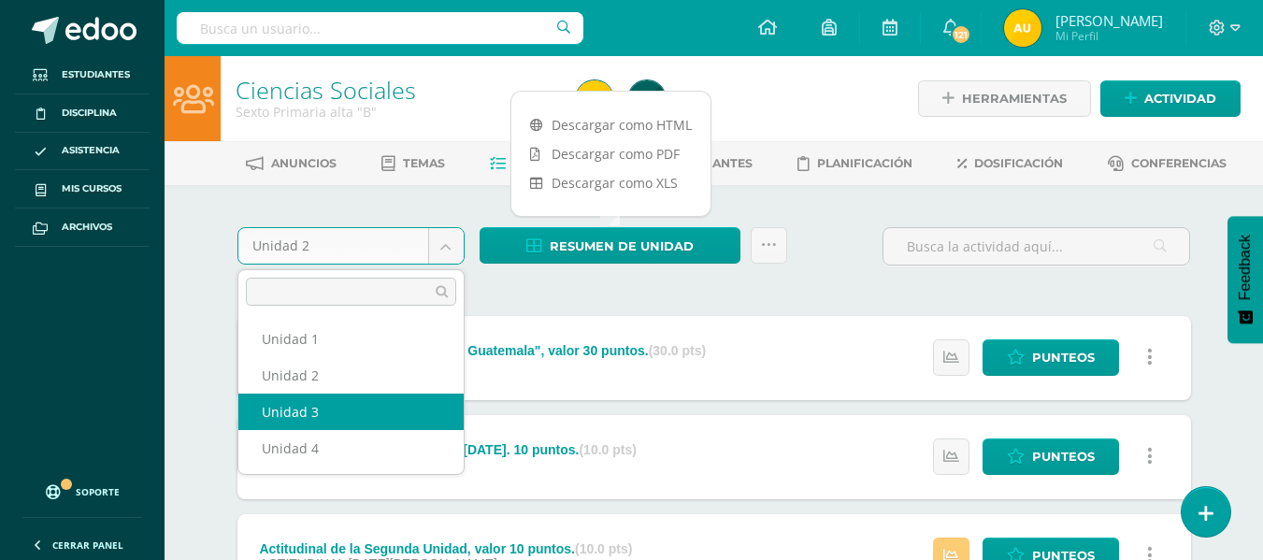
select select "Unidad 3"
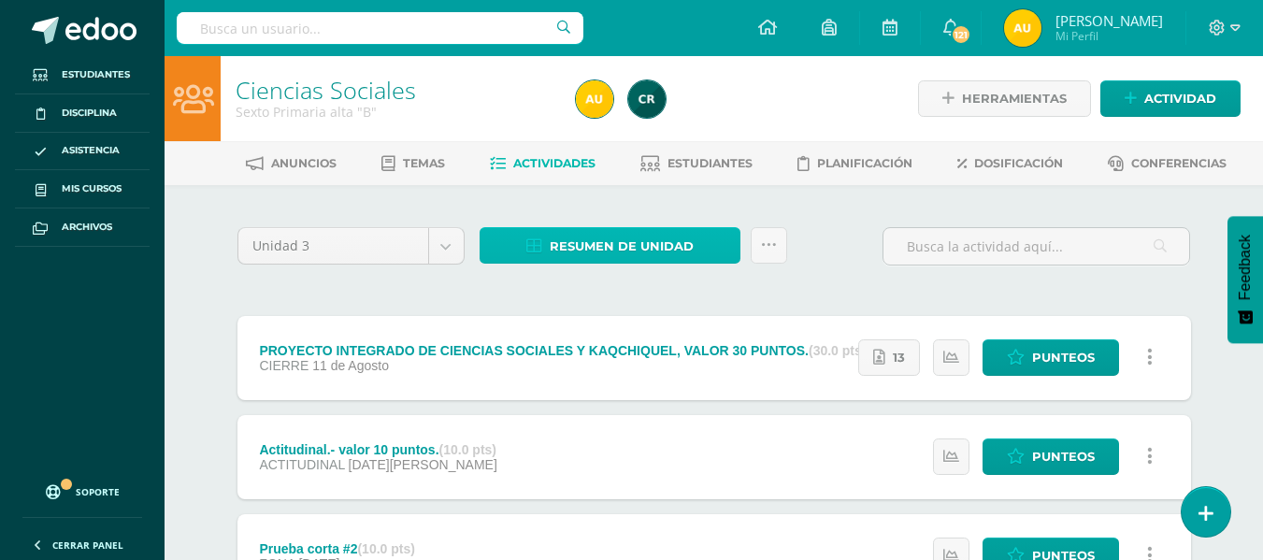
click at [613, 255] on span "Resumen de unidad" at bounding box center [622, 246] width 144 height 35
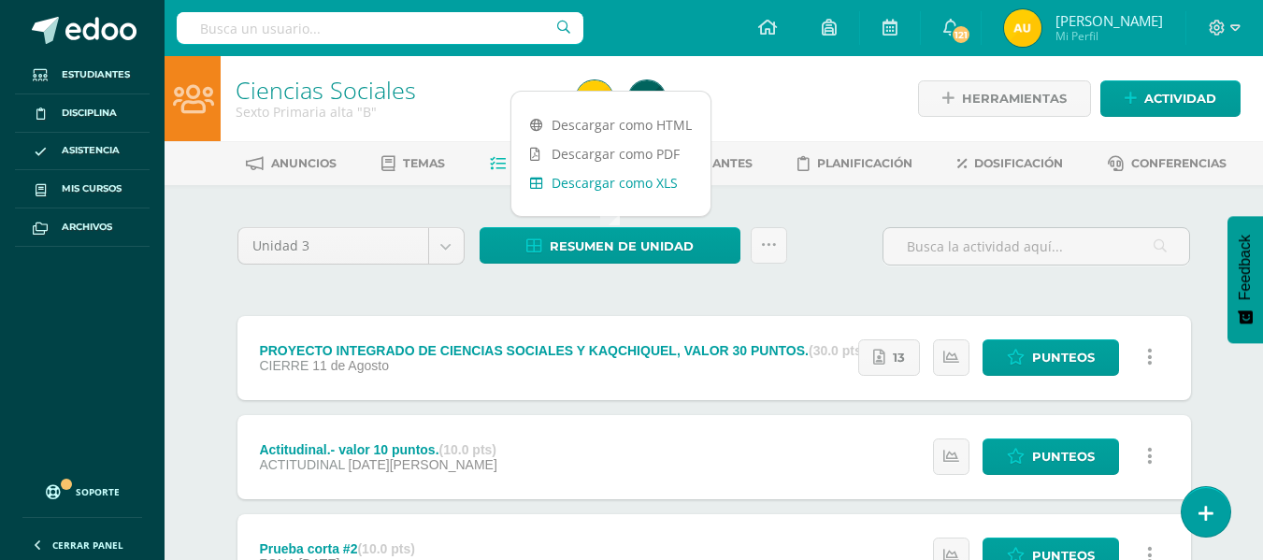
click at [631, 191] on link "Descargar como XLS" at bounding box center [610, 182] width 199 height 29
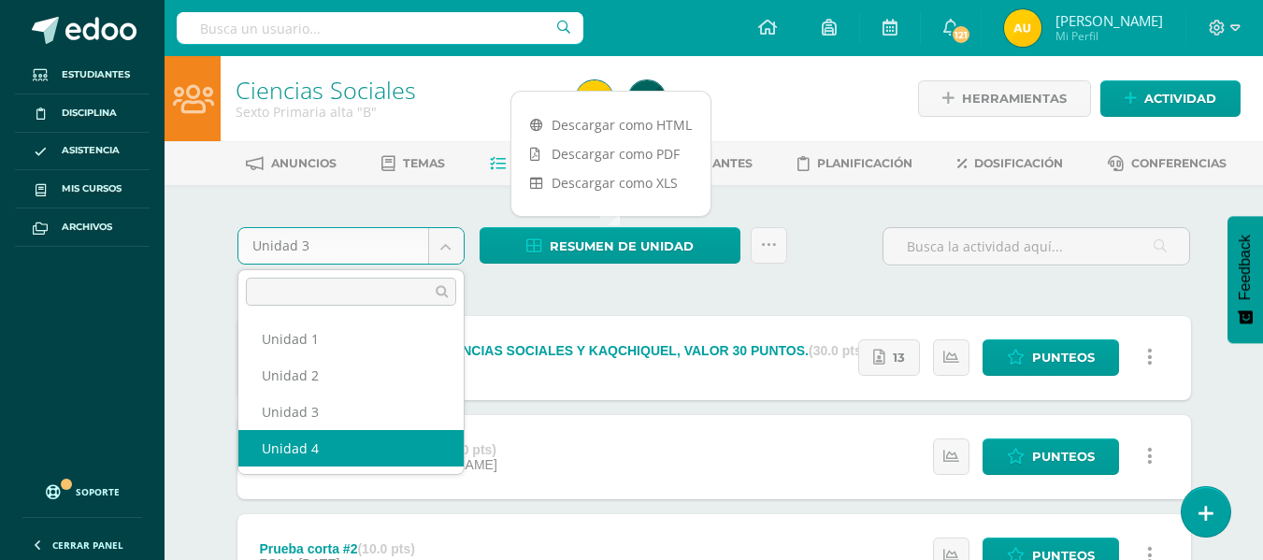
select select "Unidad 4"
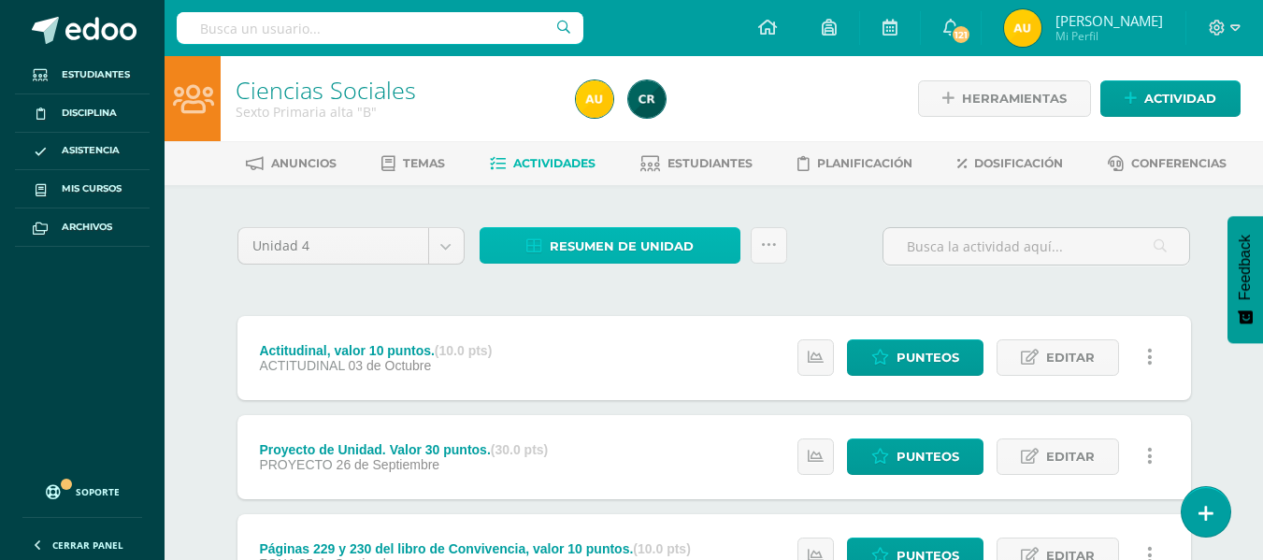
click at [632, 258] on span "Resumen de unidad" at bounding box center [622, 246] width 144 height 35
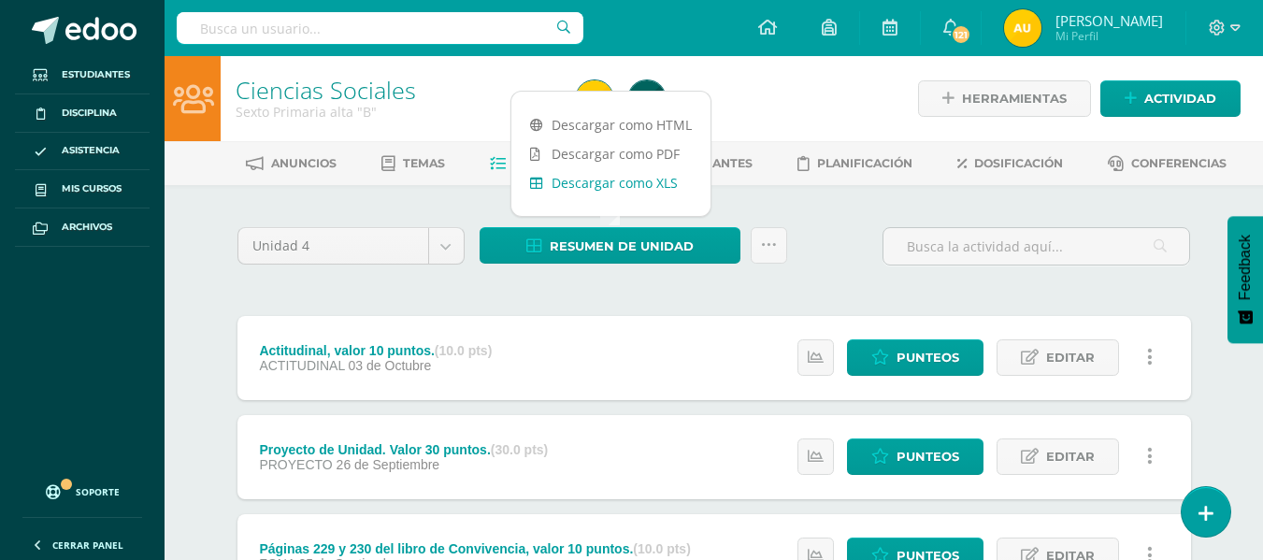
click at [632, 186] on link "Descargar como XLS" at bounding box center [610, 182] width 199 height 29
